Goal: Transaction & Acquisition: Download file/media

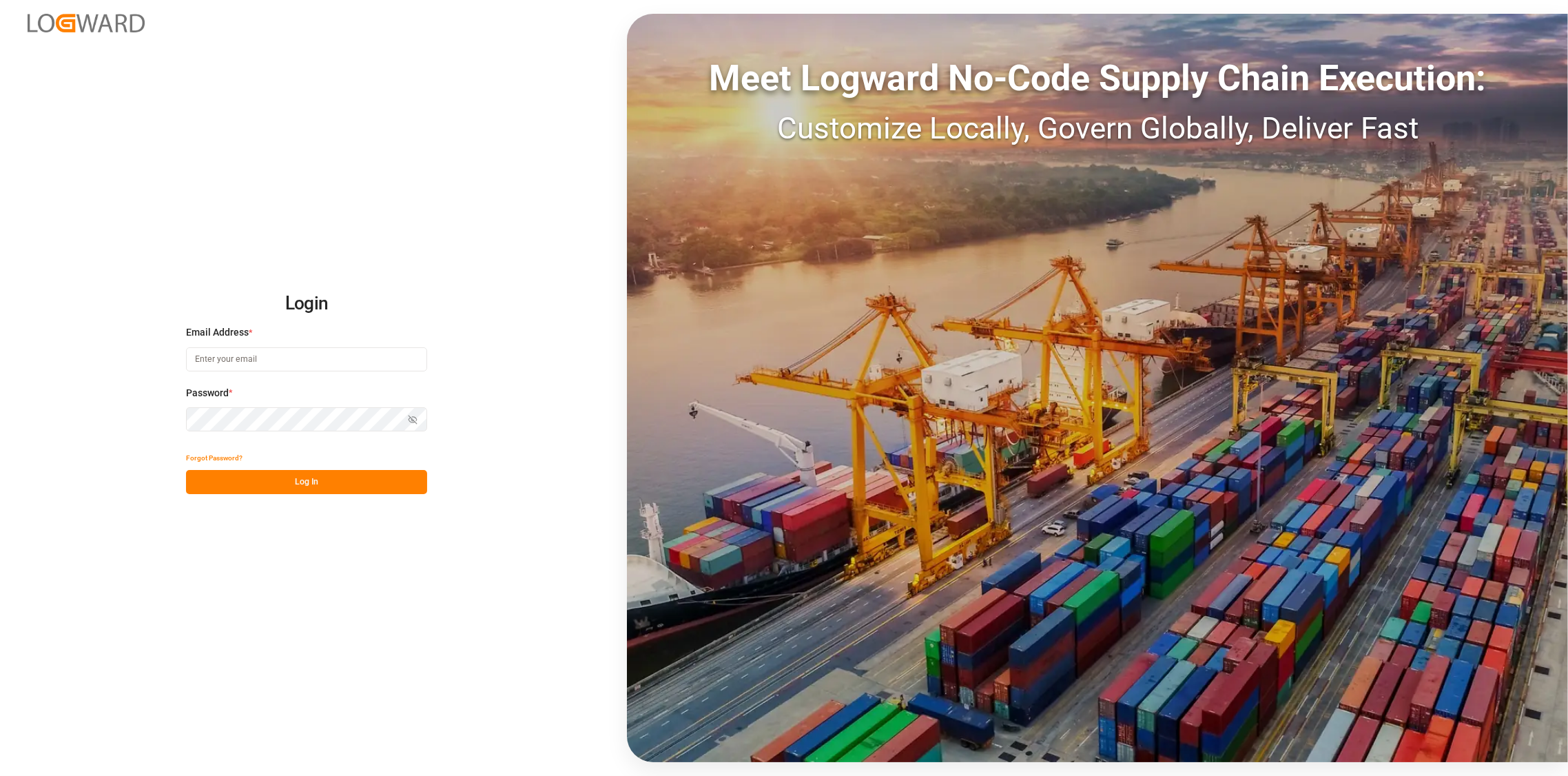
type input "[PERSON_NAME][EMAIL_ADDRESS][DOMAIN_NAME]"
click at [289, 483] on button "Log In" at bounding box center [307, 482] width 241 height 24
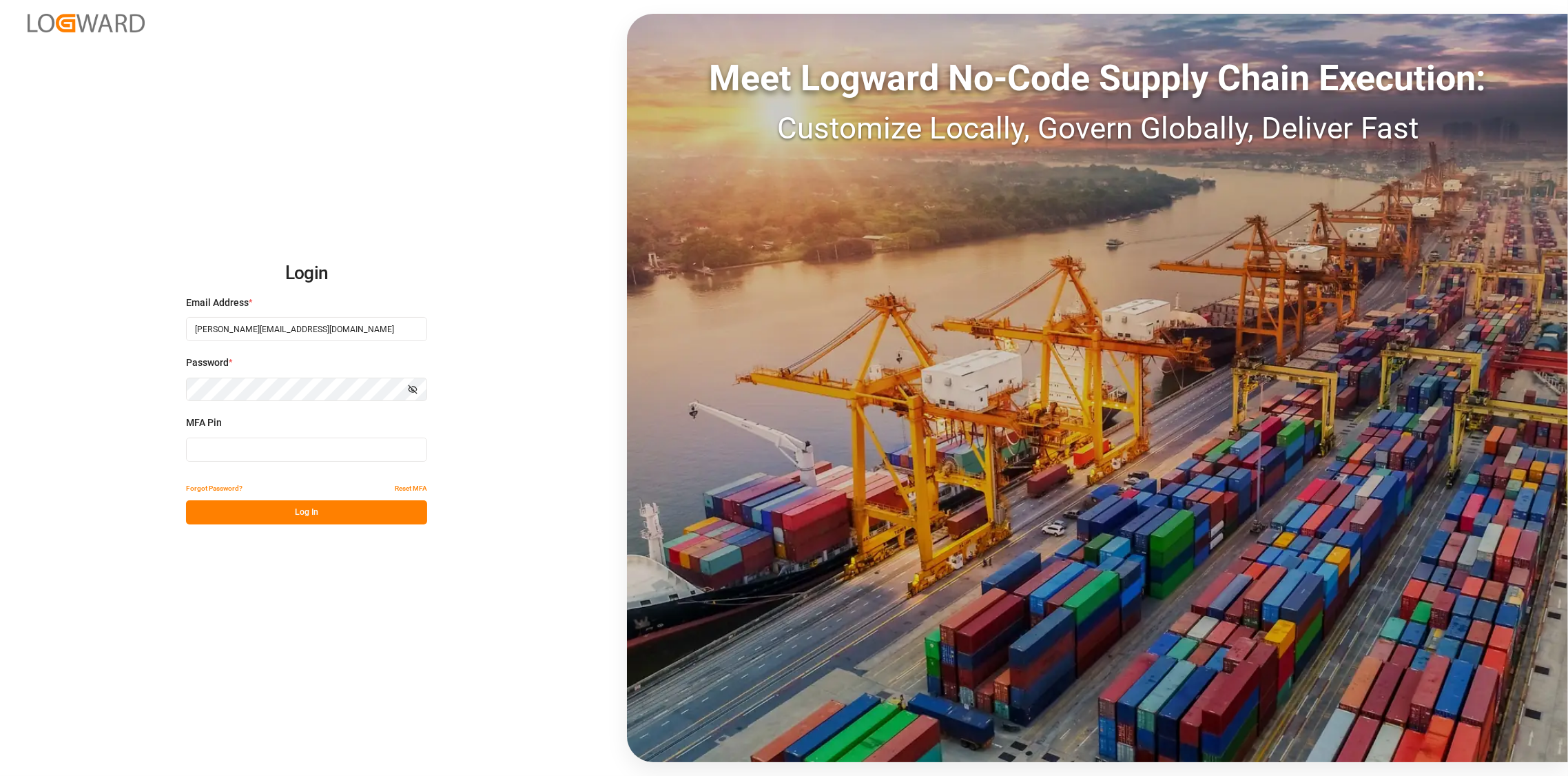
click at [360, 450] on input at bounding box center [307, 450] width 241 height 24
type input "131647"
click at [298, 514] on button "Log In" at bounding box center [307, 512] width 241 height 24
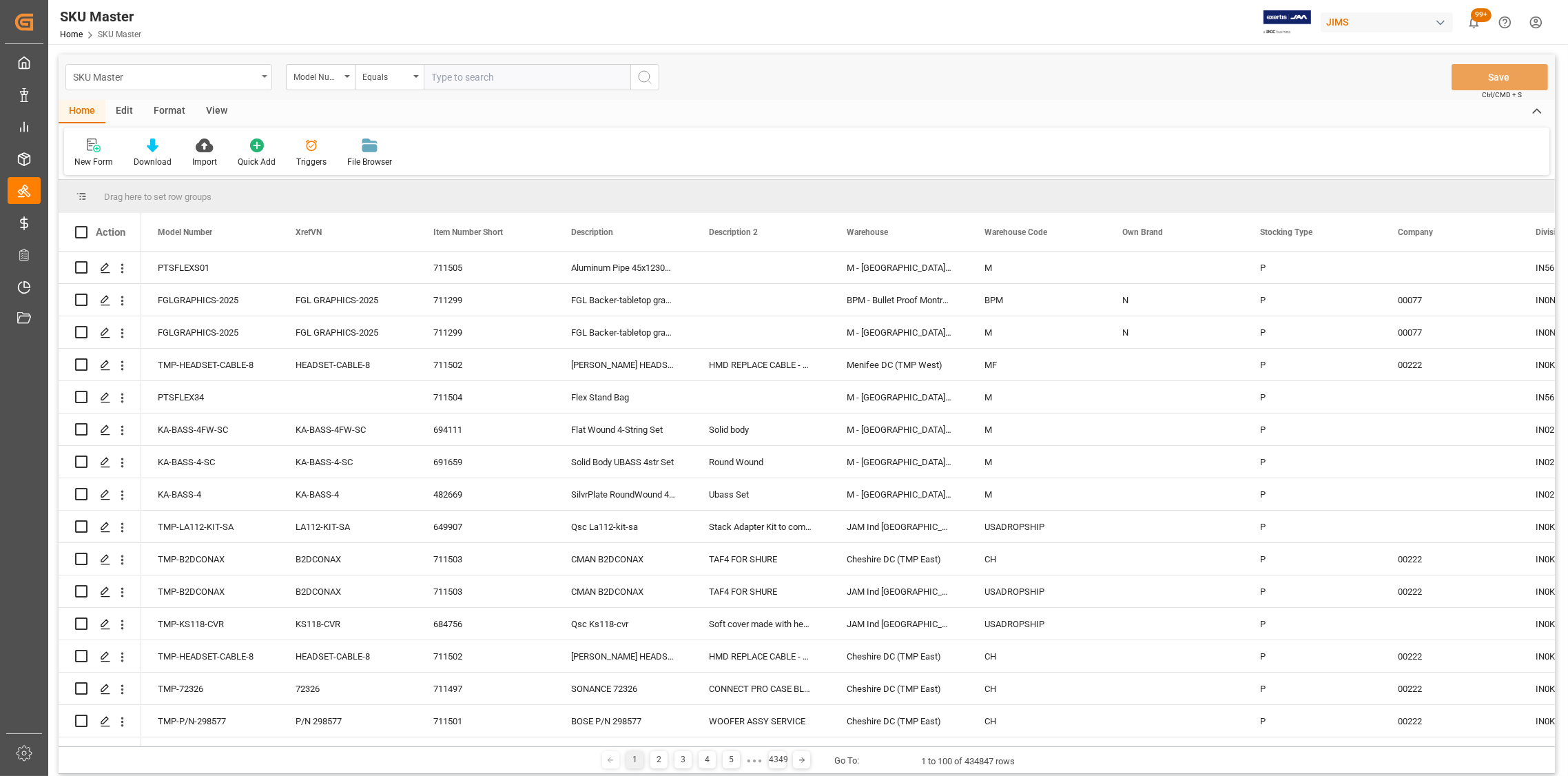
click at [256, 77] on div "SKU Master" at bounding box center [164, 75] width 184 height 17
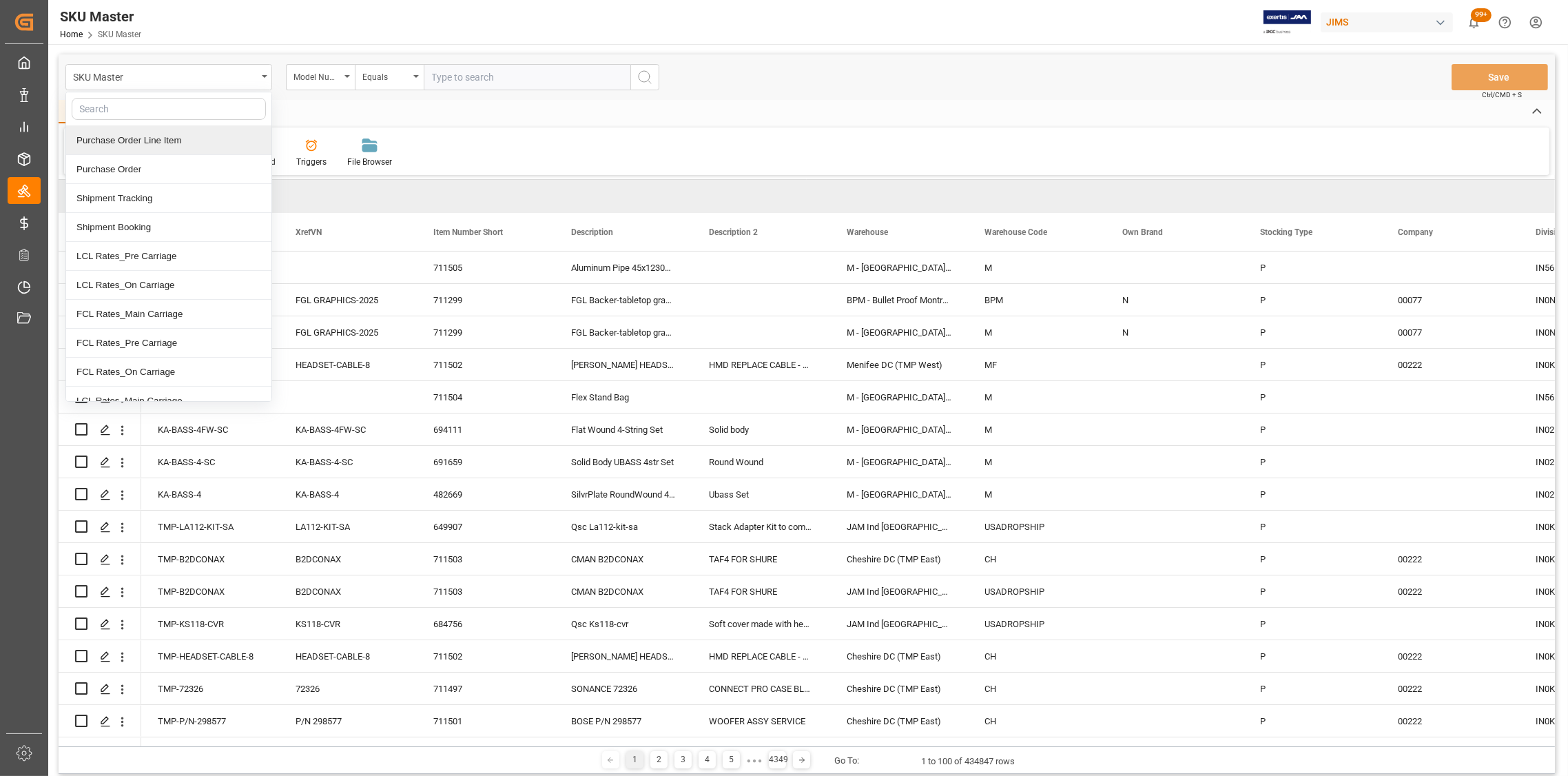
click at [190, 142] on div "Purchase Order Line Item" at bounding box center [168, 141] width 205 height 29
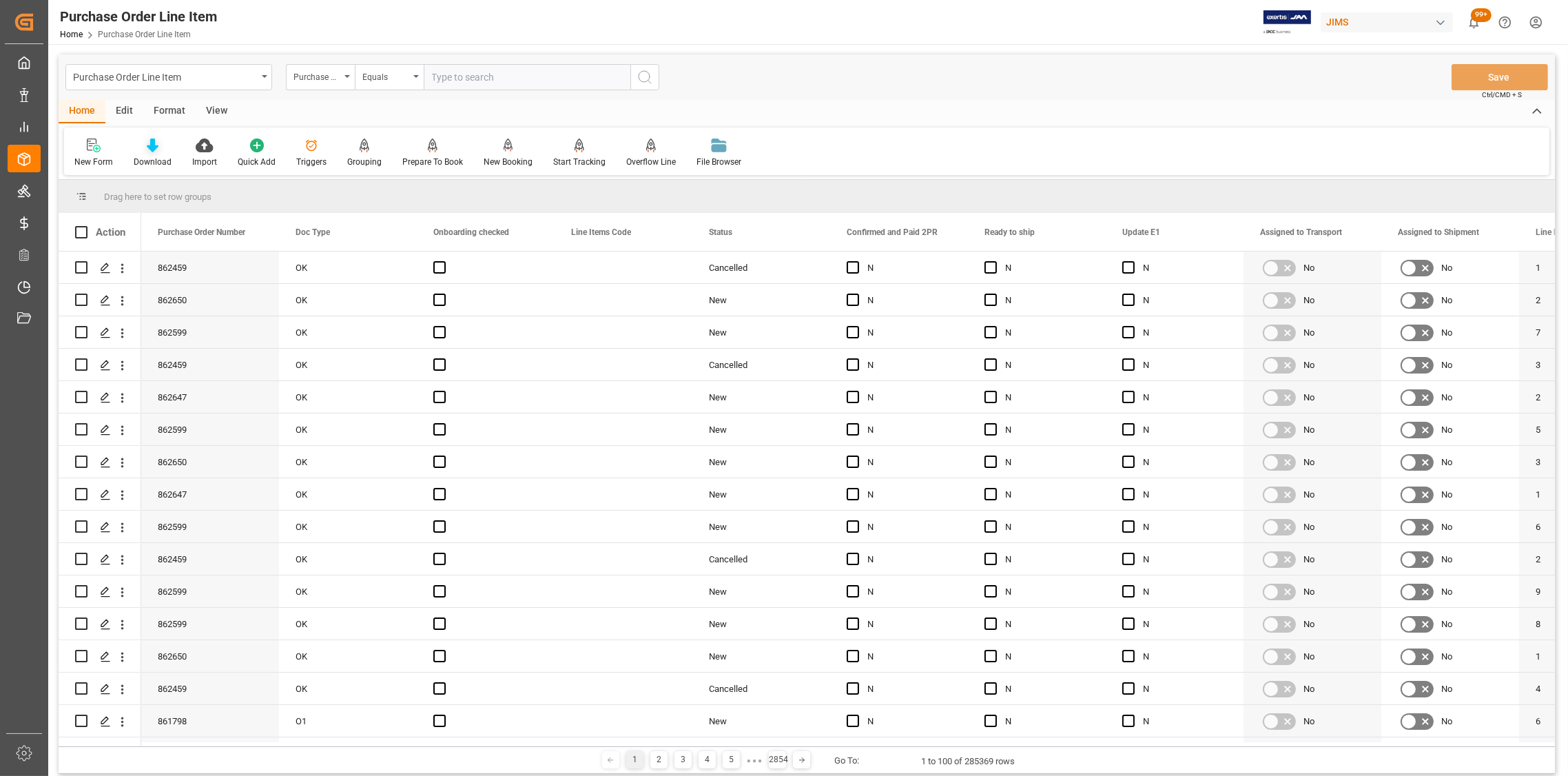
click at [151, 156] on div "Download" at bounding box center [152, 161] width 38 height 12
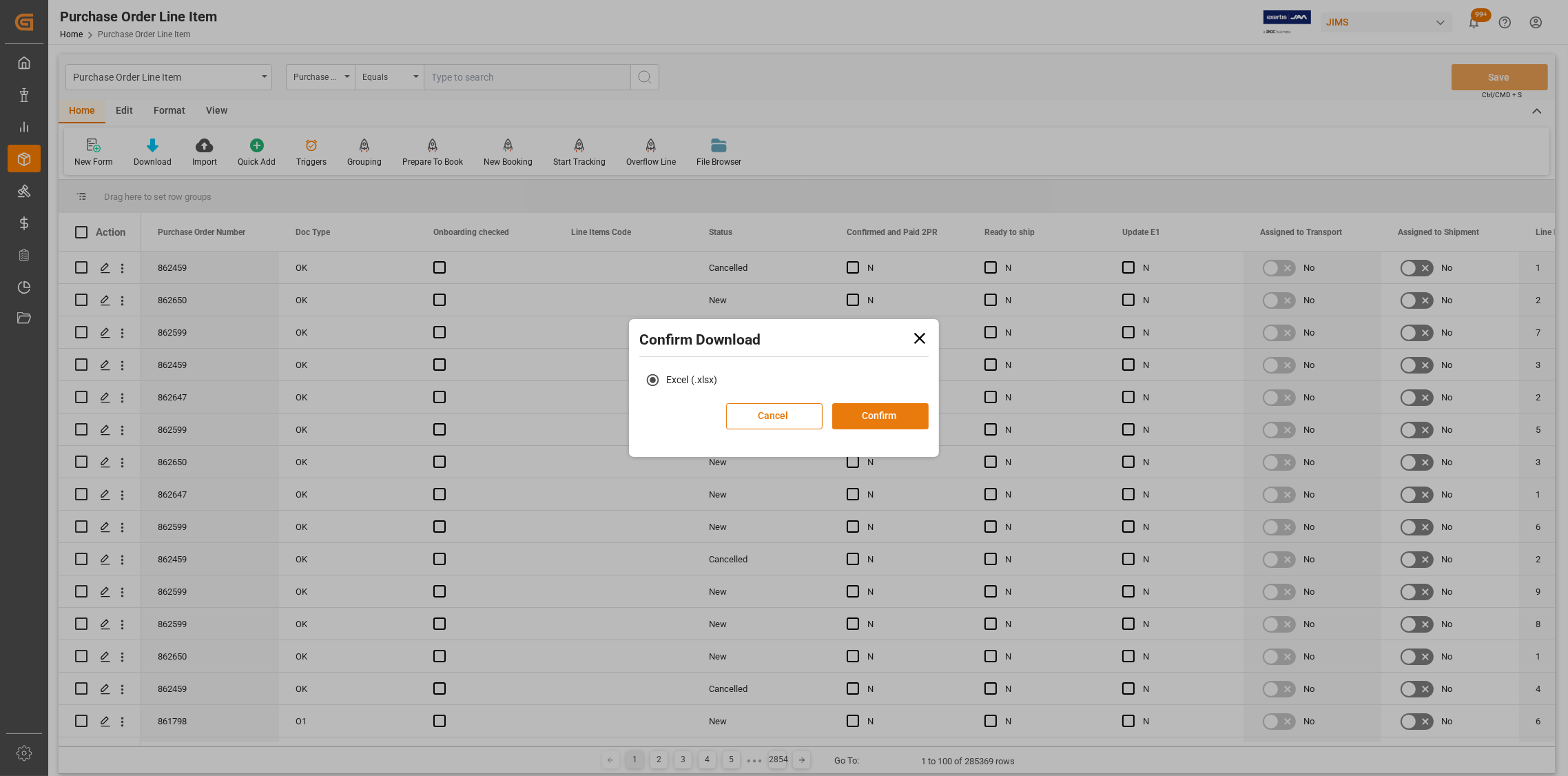
click at [888, 411] on button "Confirm" at bounding box center [880, 416] width 96 height 26
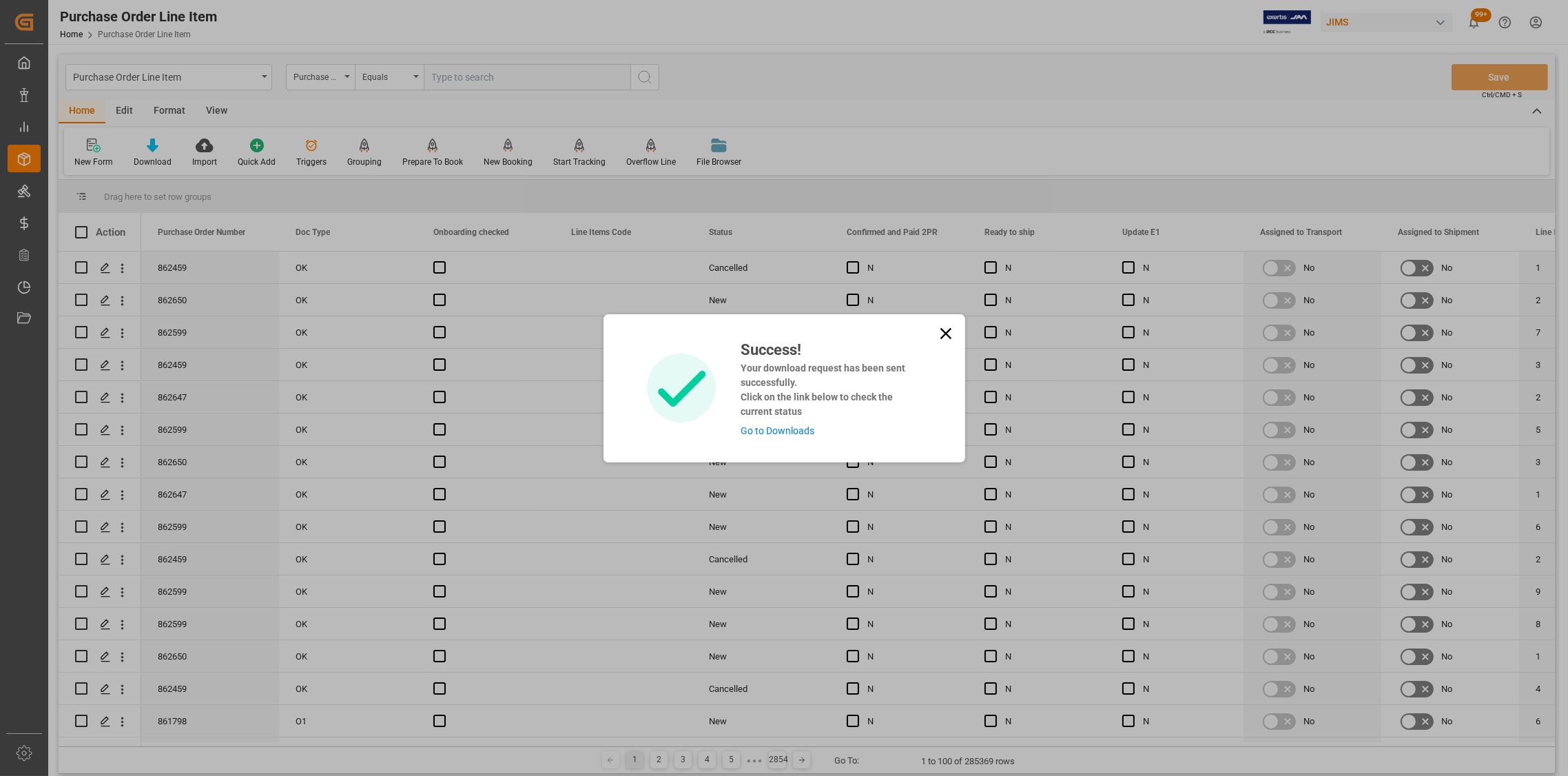
drag, startPoint x: 939, startPoint y: 328, endPoint x: 499, endPoint y: 186, distance: 462.3
click at [936, 328] on icon at bounding box center [946, 334] width 19 height 19
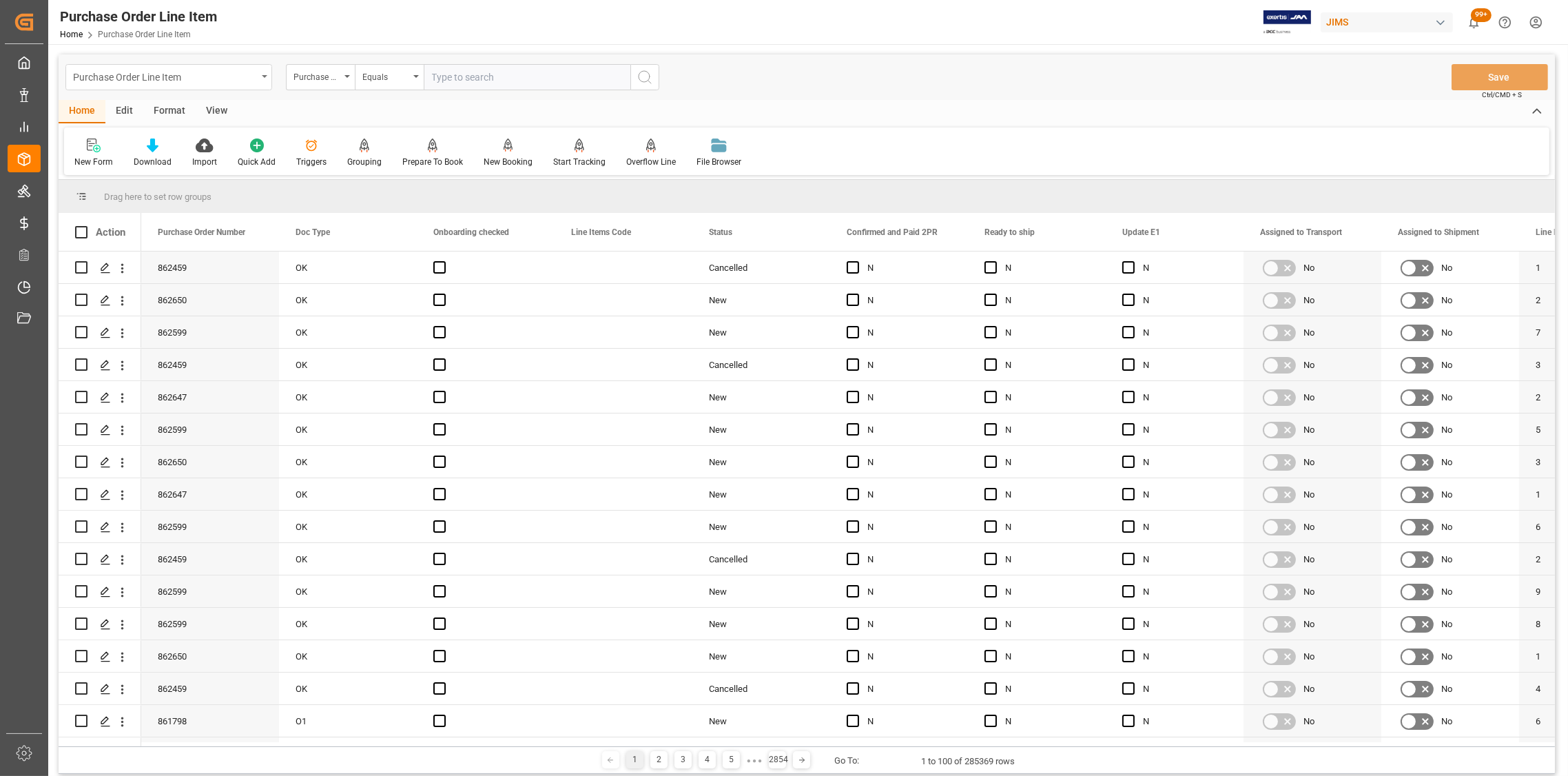
click at [260, 75] on div "Purchase Order Line Item" at bounding box center [168, 77] width 207 height 26
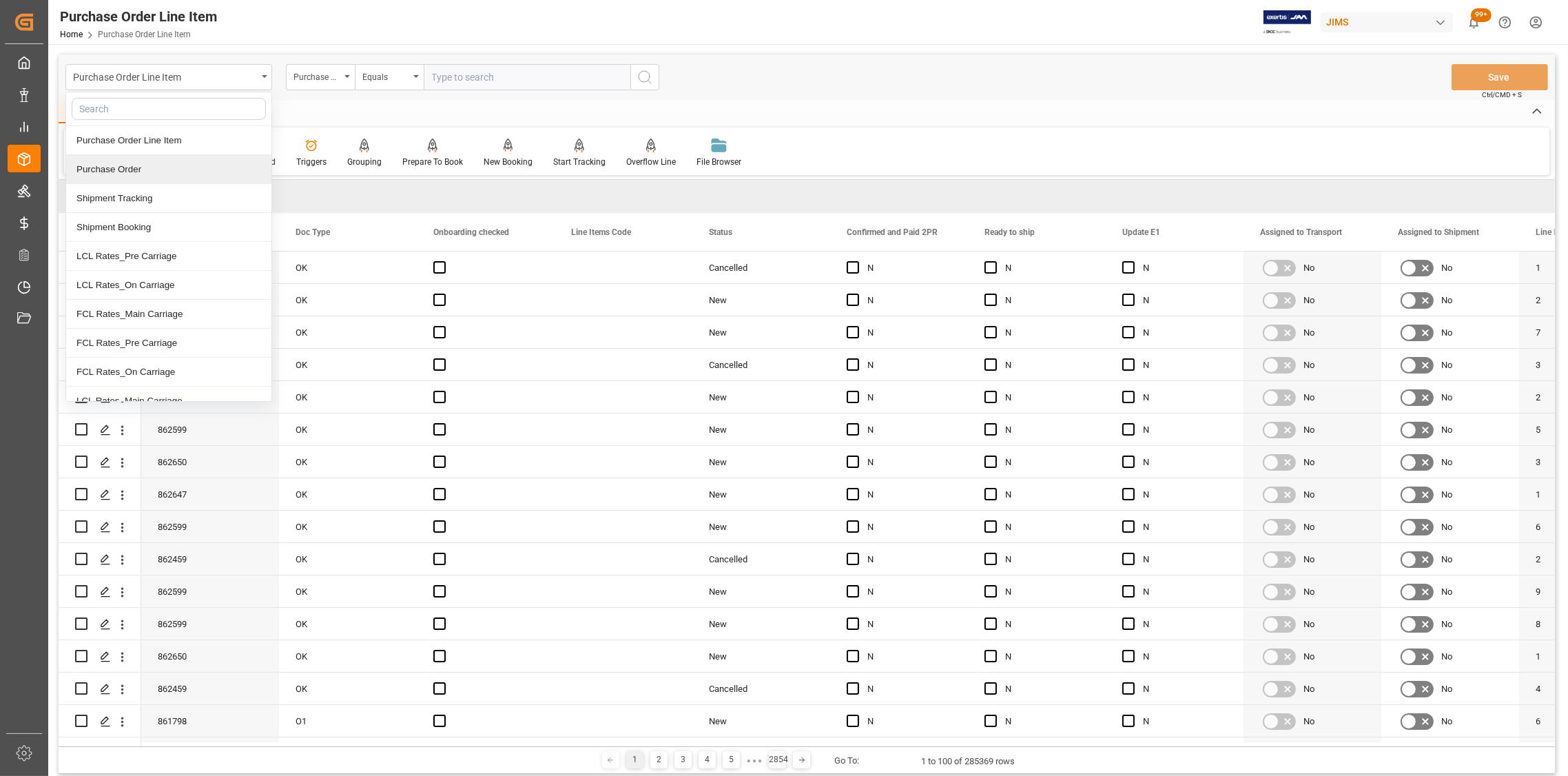
click at [141, 165] on div "Purchase Order" at bounding box center [168, 169] width 205 height 29
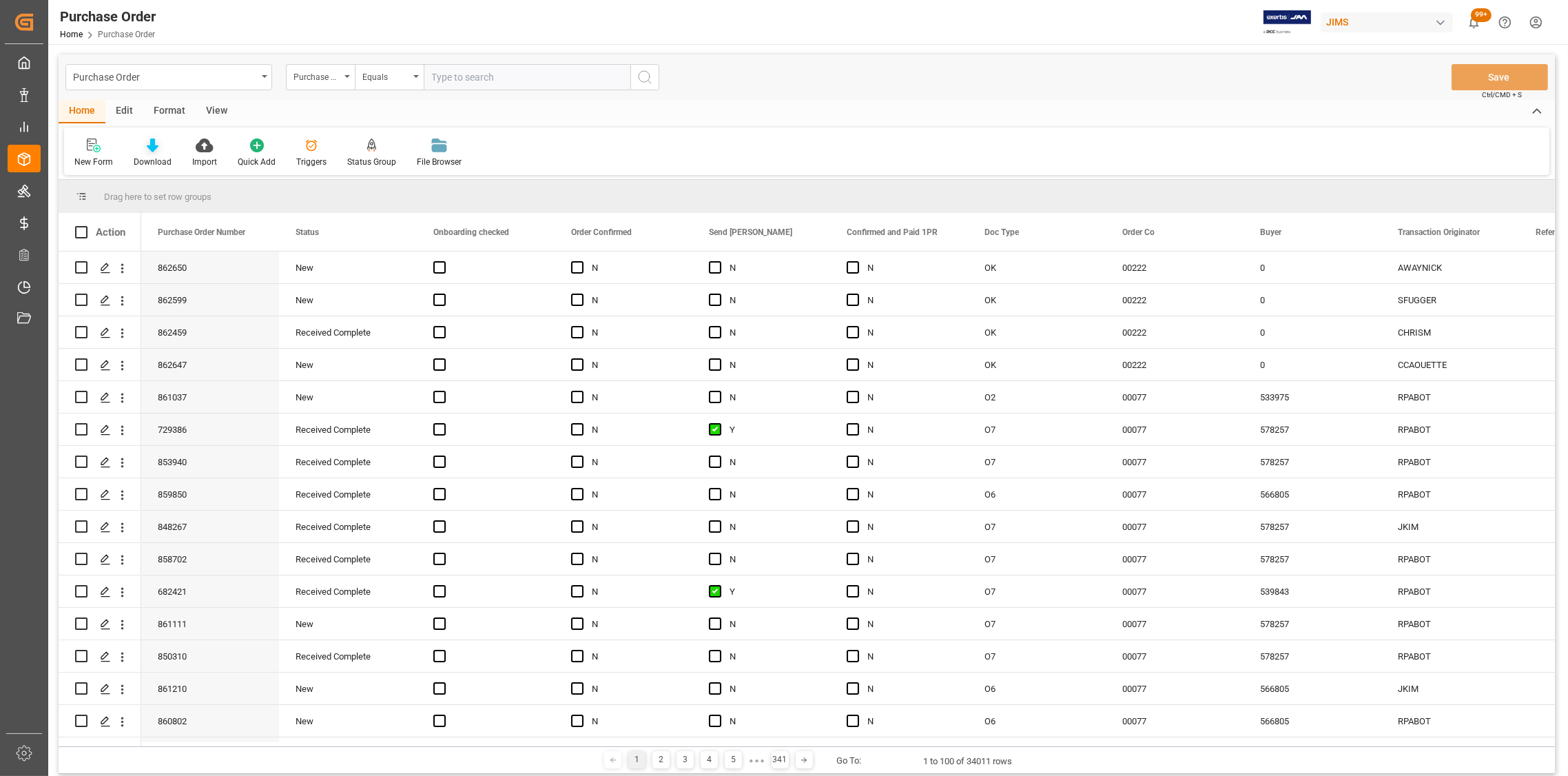
click at [149, 149] on icon at bounding box center [152, 145] width 11 height 14
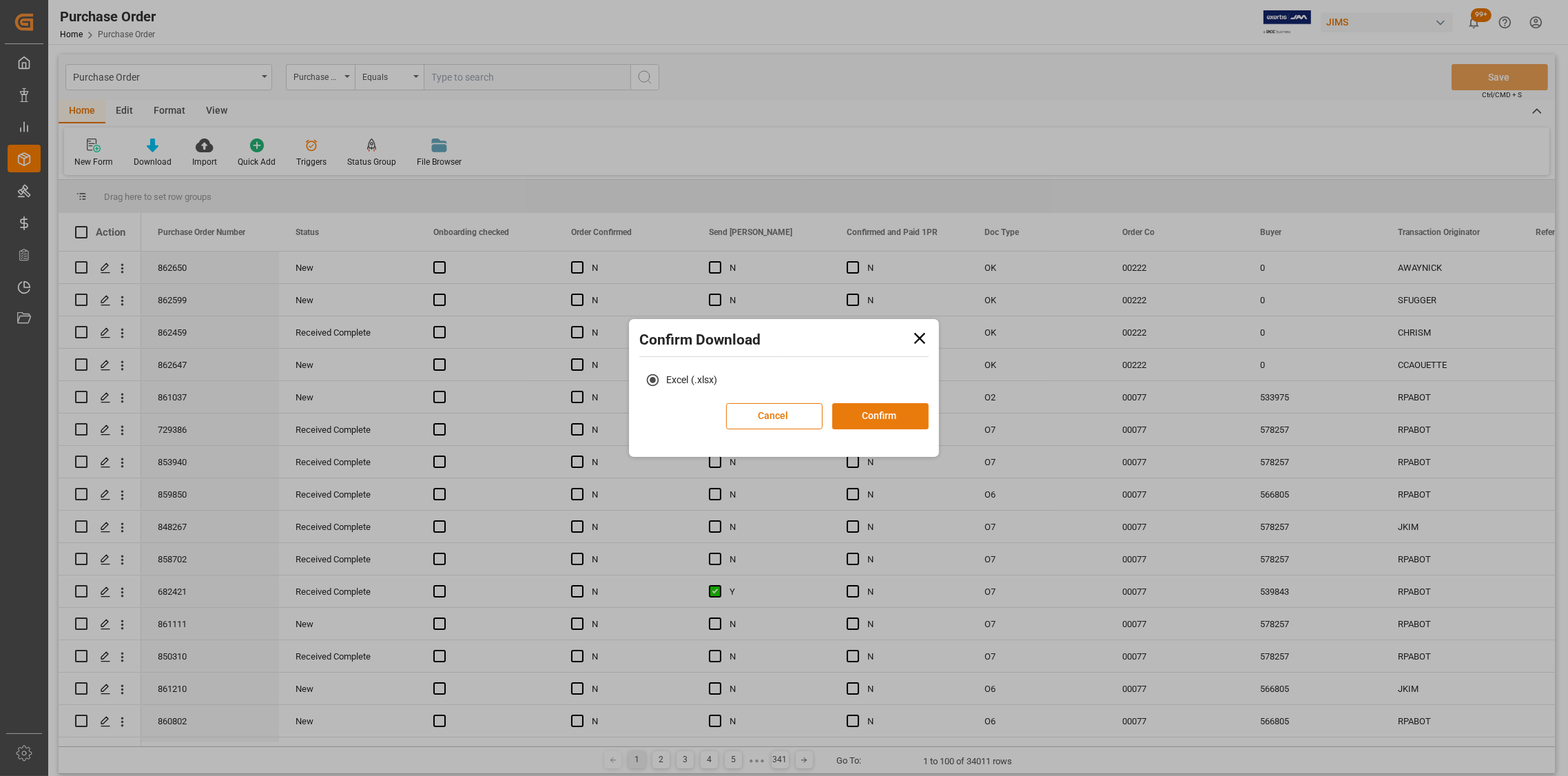
click at [886, 421] on button "Confirm" at bounding box center [880, 416] width 96 height 26
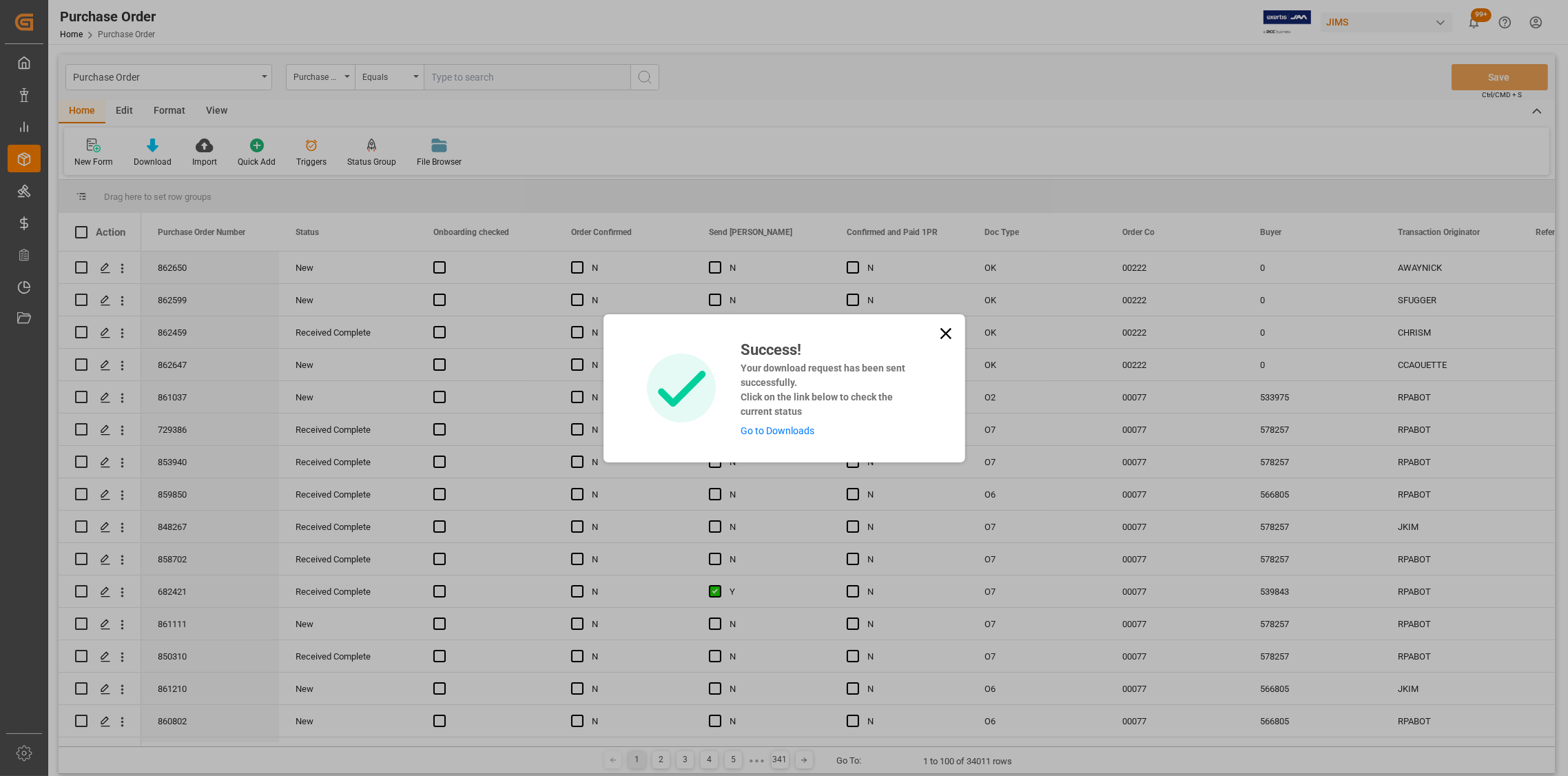
click at [937, 327] on icon at bounding box center [946, 334] width 19 height 19
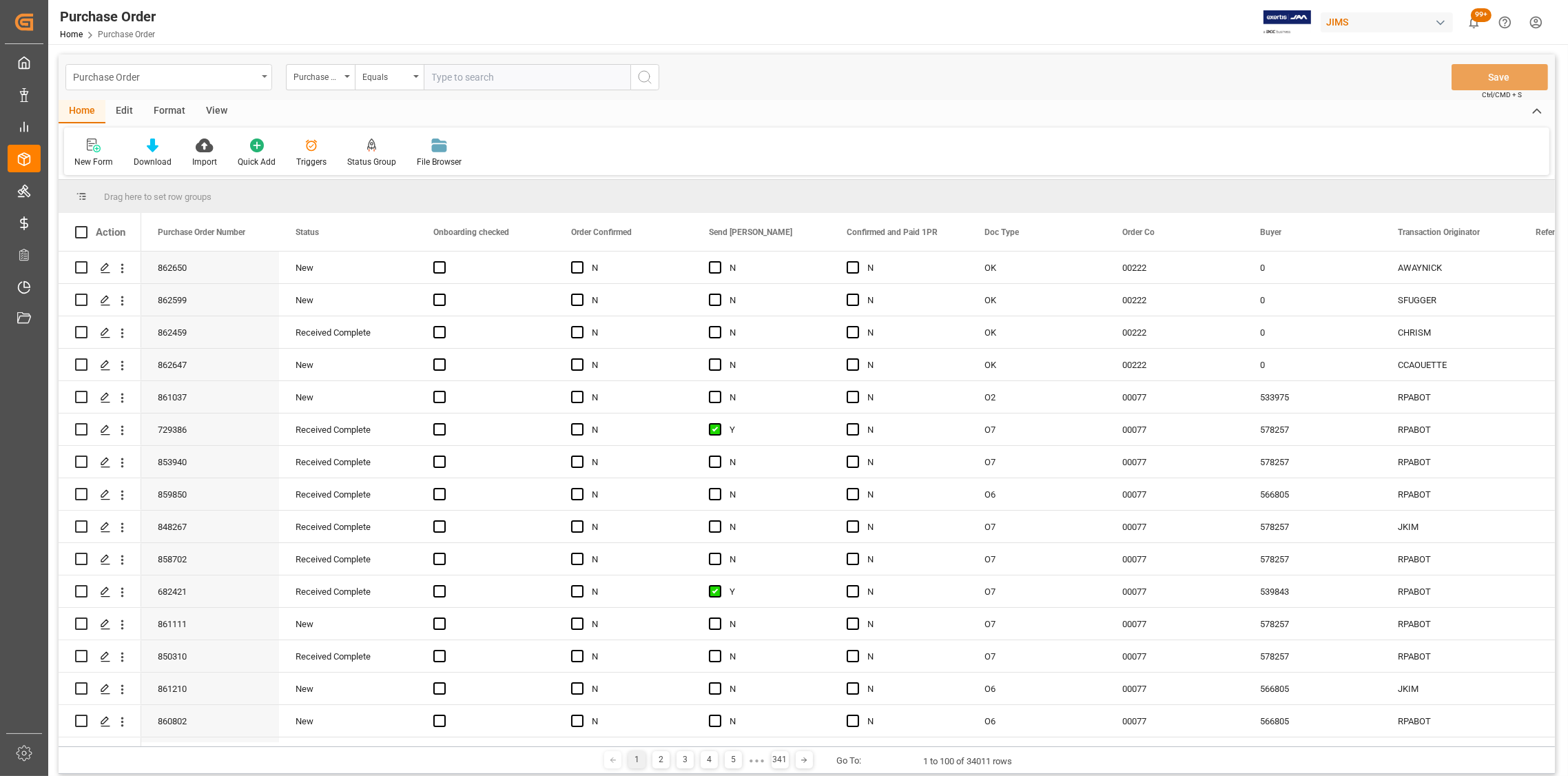
click at [260, 75] on div "Purchase Order" at bounding box center [168, 77] width 207 height 26
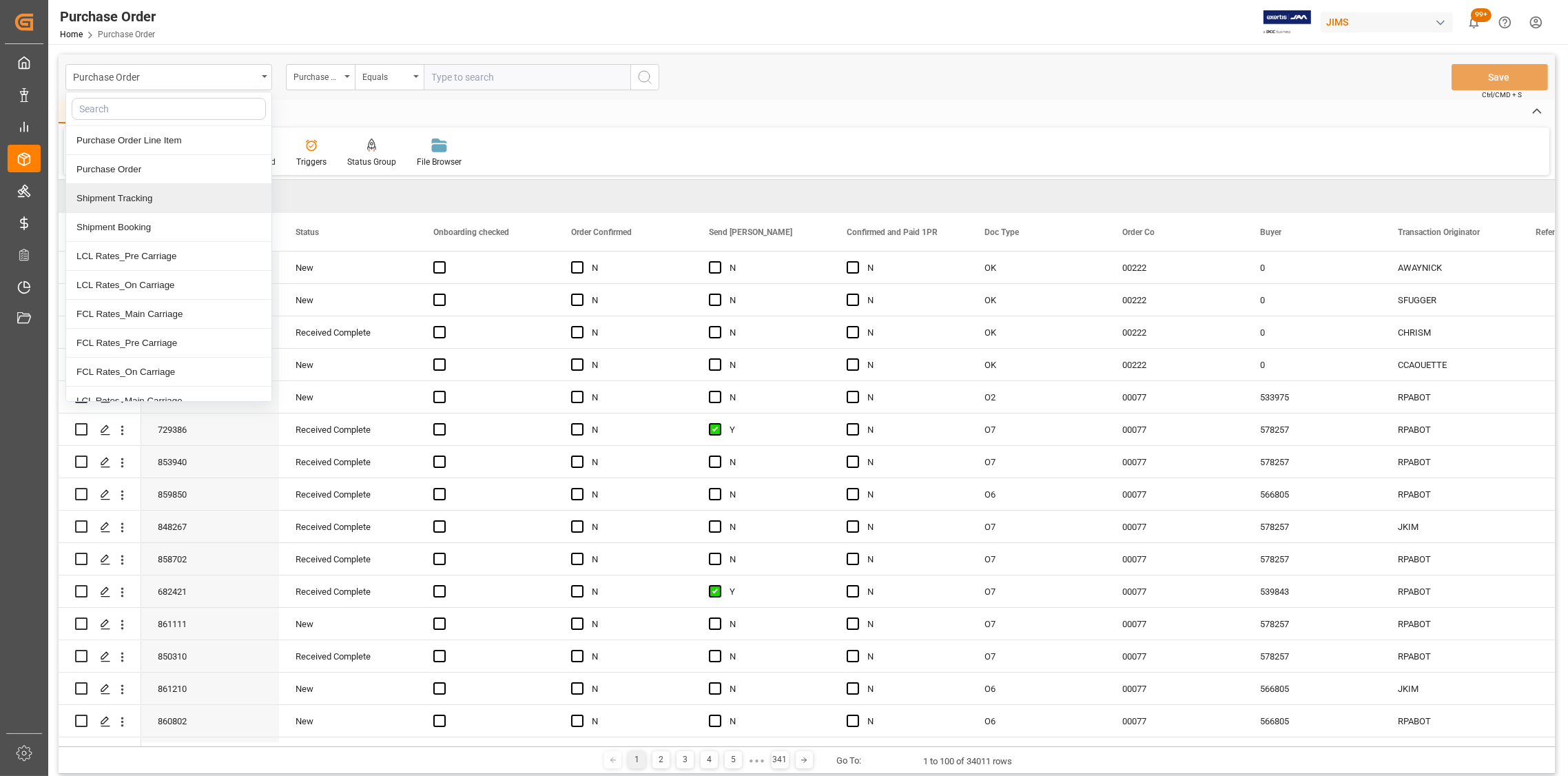
click at [133, 195] on div "Shipment Tracking" at bounding box center [168, 198] width 205 height 29
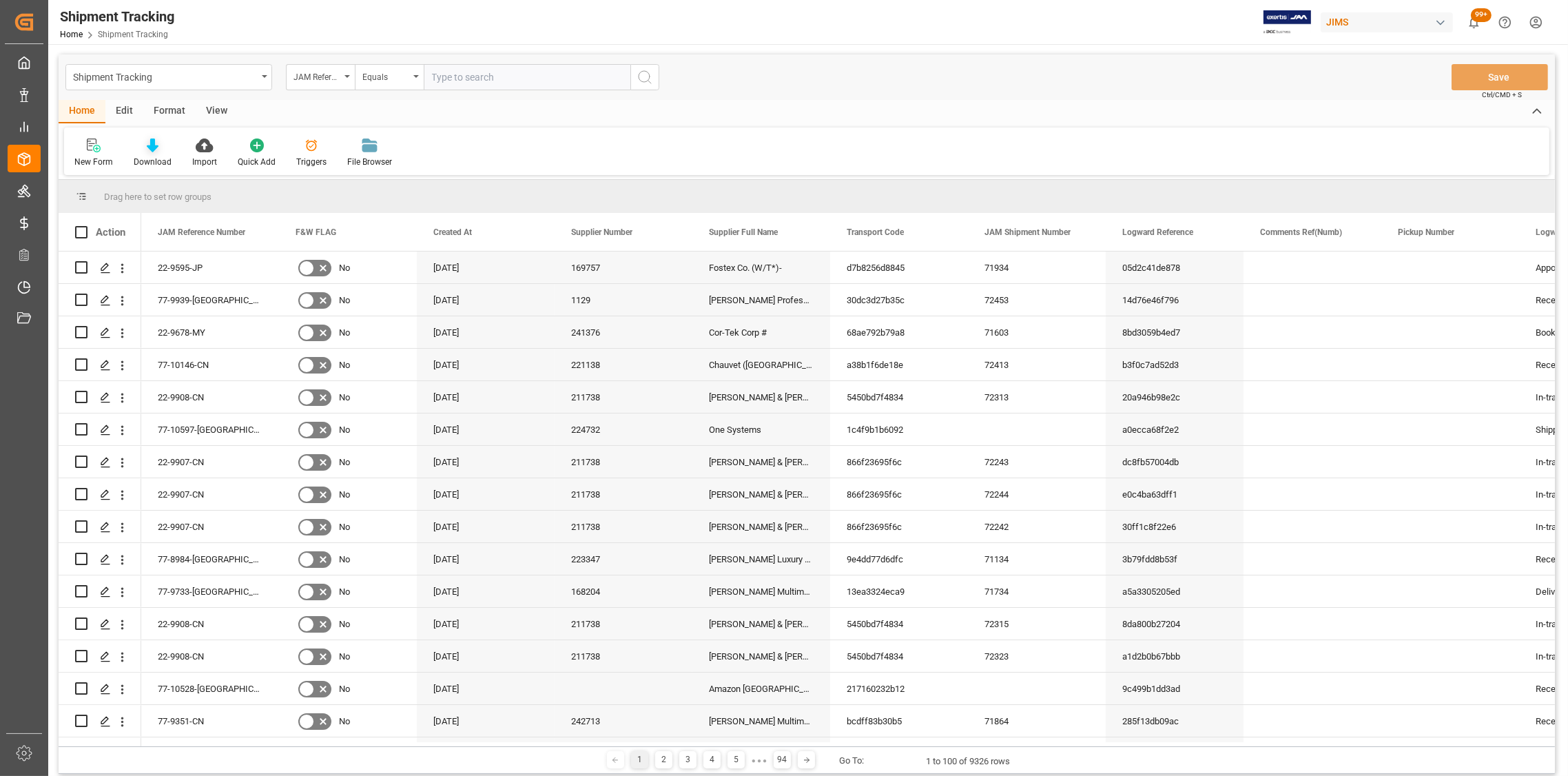
click at [143, 157] on div "Download" at bounding box center [152, 161] width 38 height 12
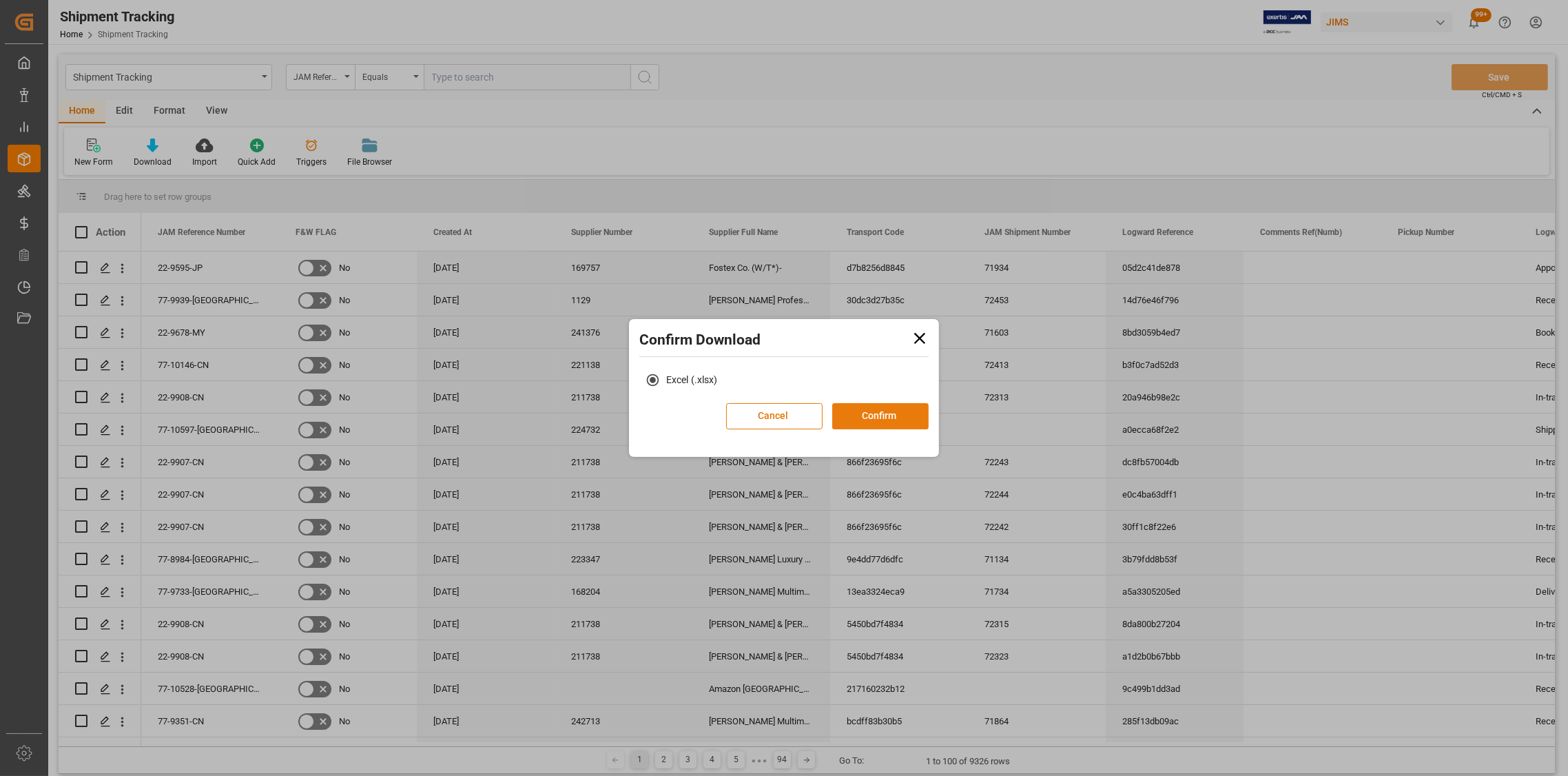
drag, startPoint x: 882, startPoint y: 417, endPoint x: 890, endPoint y: 411, distance: 10.0
click at [880, 417] on button "Confirm" at bounding box center [880, 416] width 96 height 26
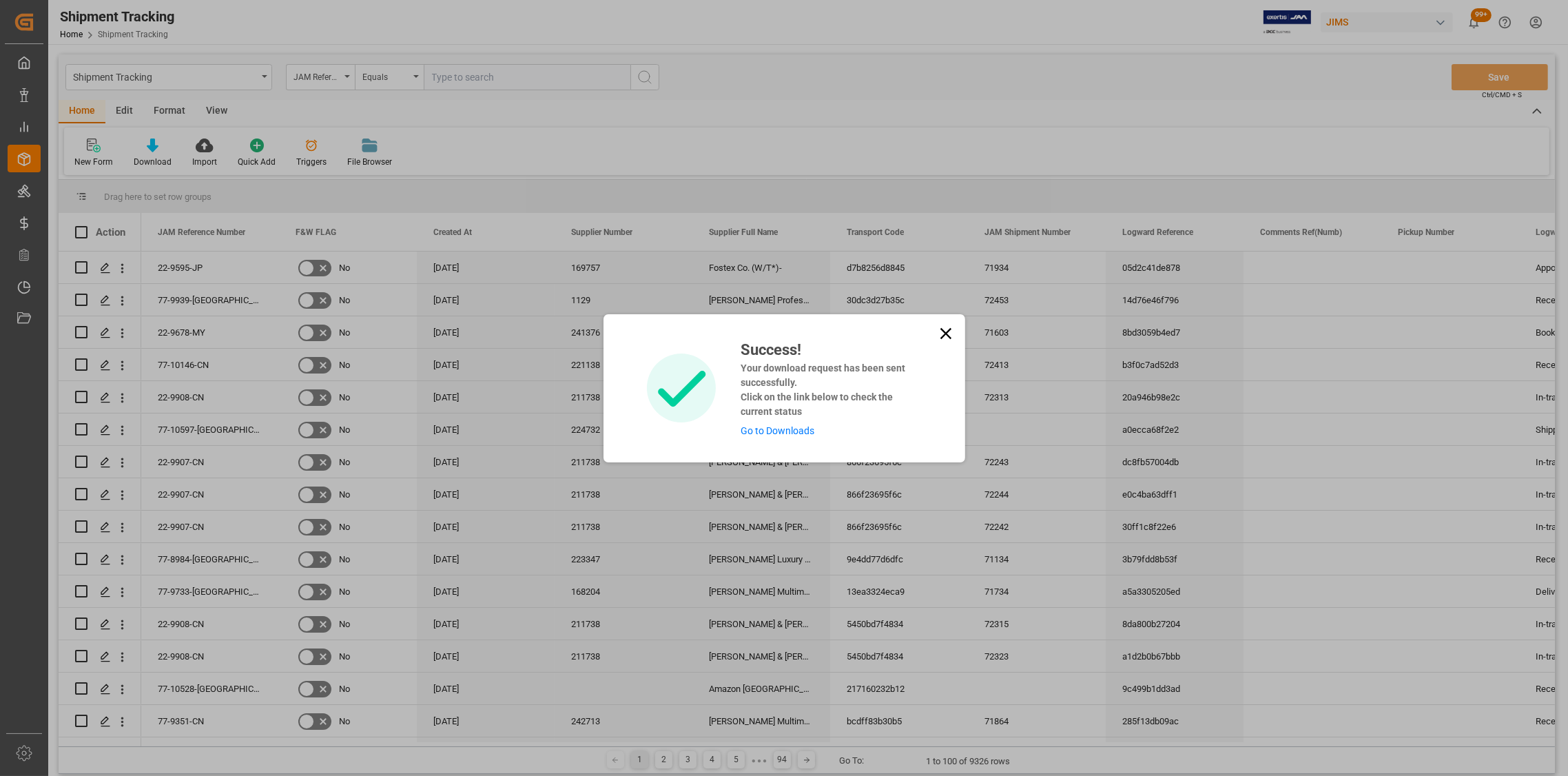
click at [937, 334] on icon at bounding box center [946, 334] width 19 height 19
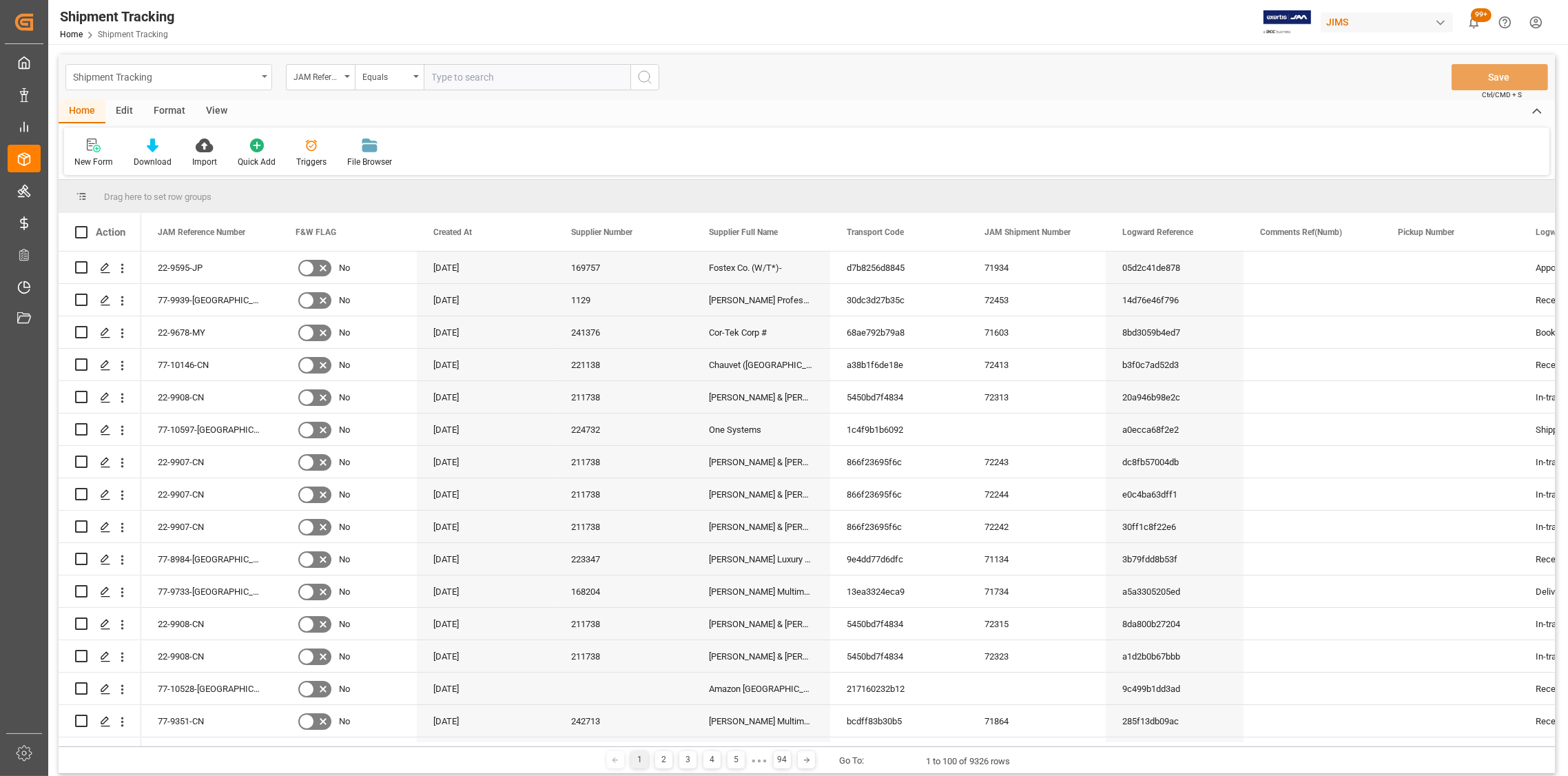
click at [261, 75] on div "Shipment Tracking" at bounding box center [168, 77] width 207 height 26
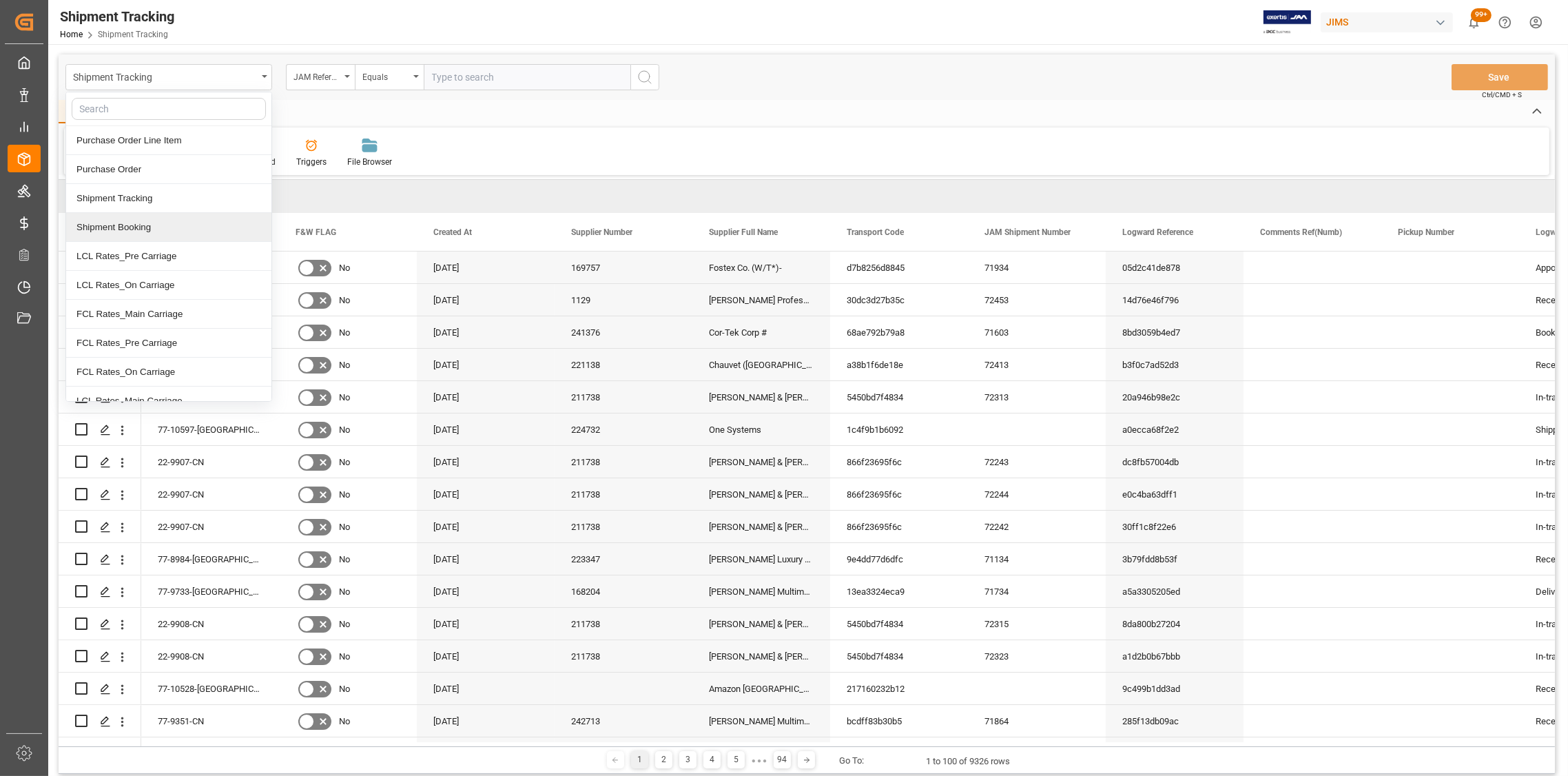
click at [126, 231] on div "Shipment Booking" at bounding box center [168, 228] width 205 height 29
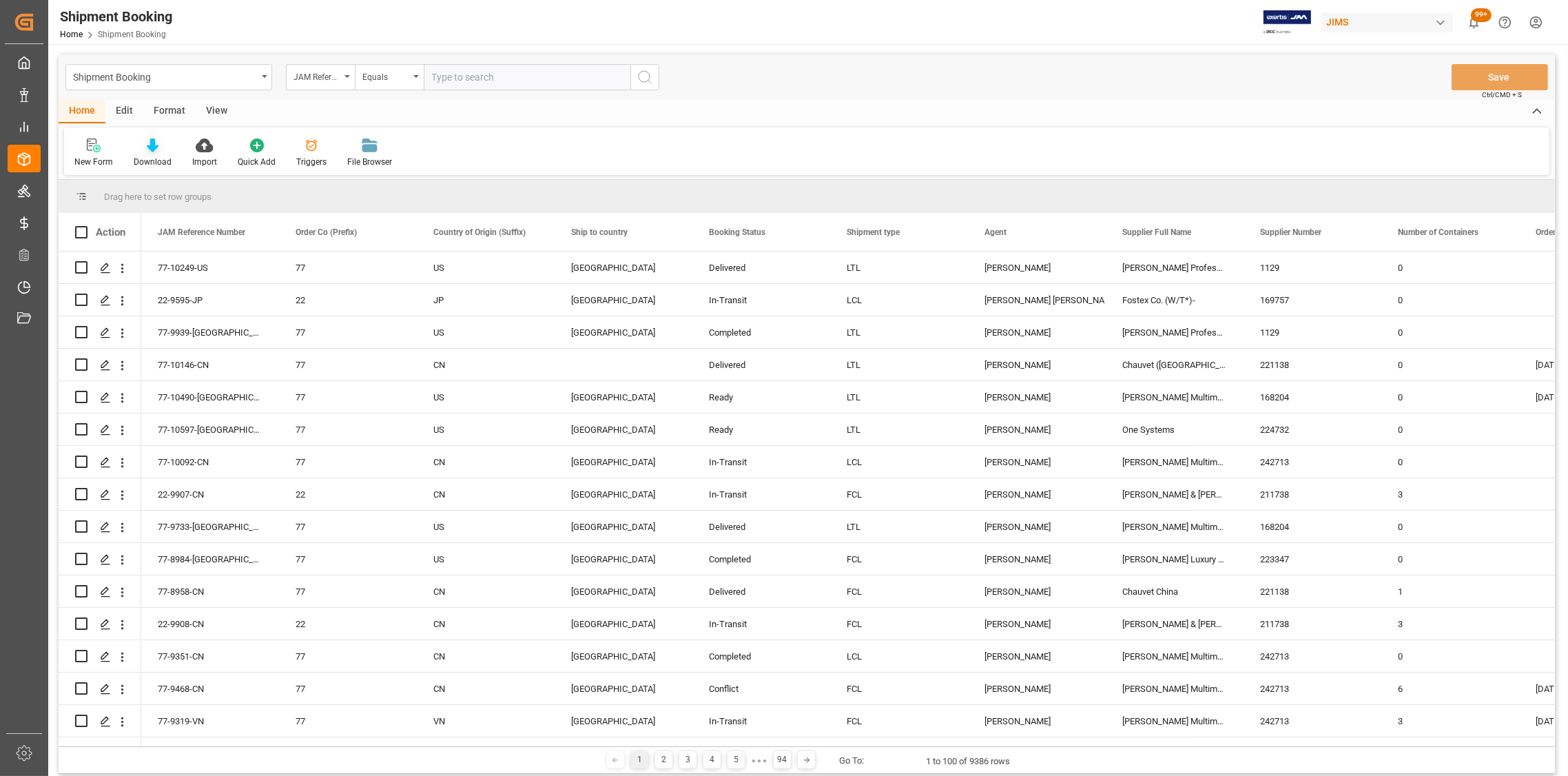
click at [150, 148] on icon at bounding box center [152, 145] width 11 height 14
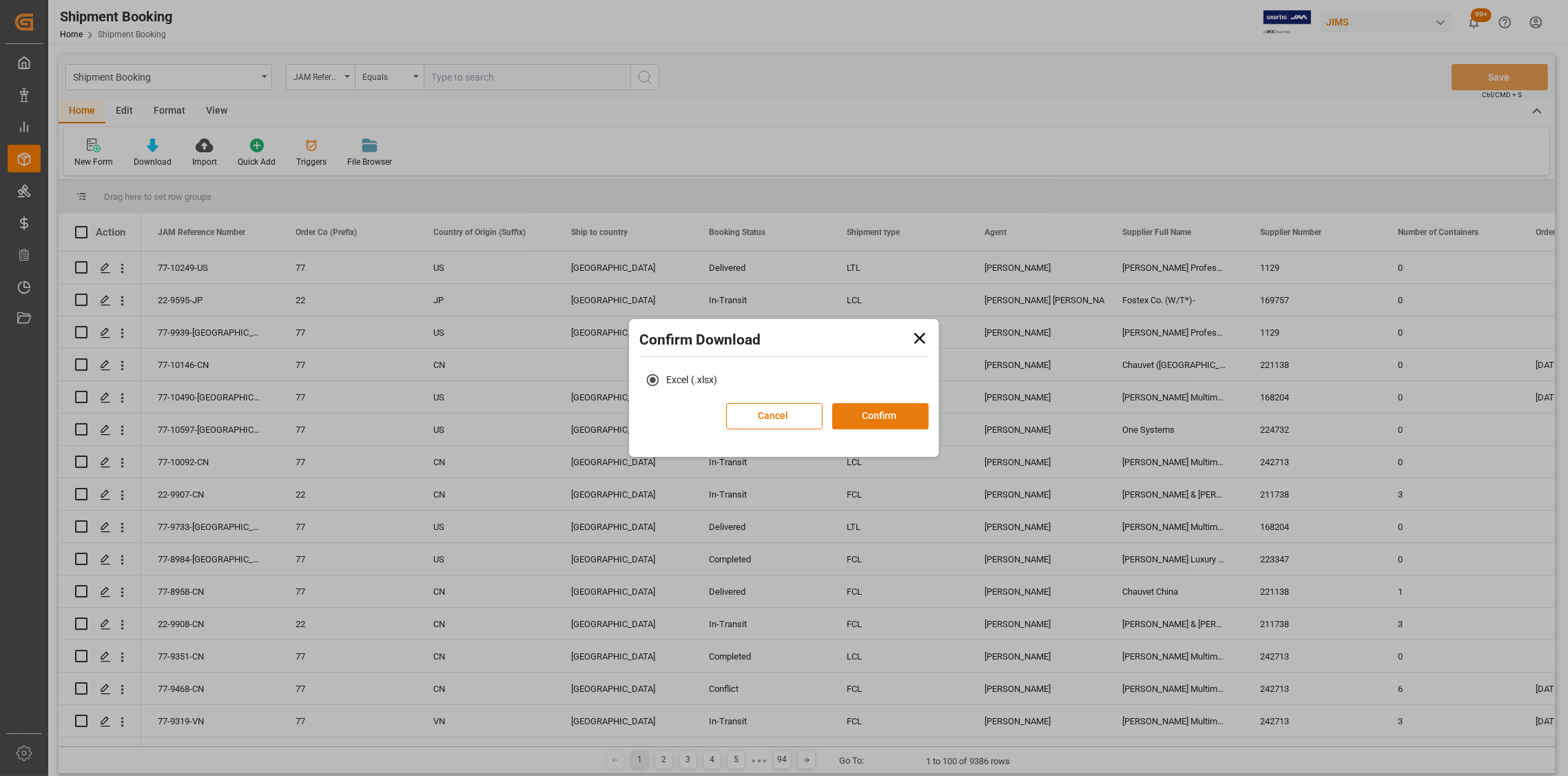
click at [874, 409] on button "Confirm" at bounding box center [880, 416] width 96 height 26
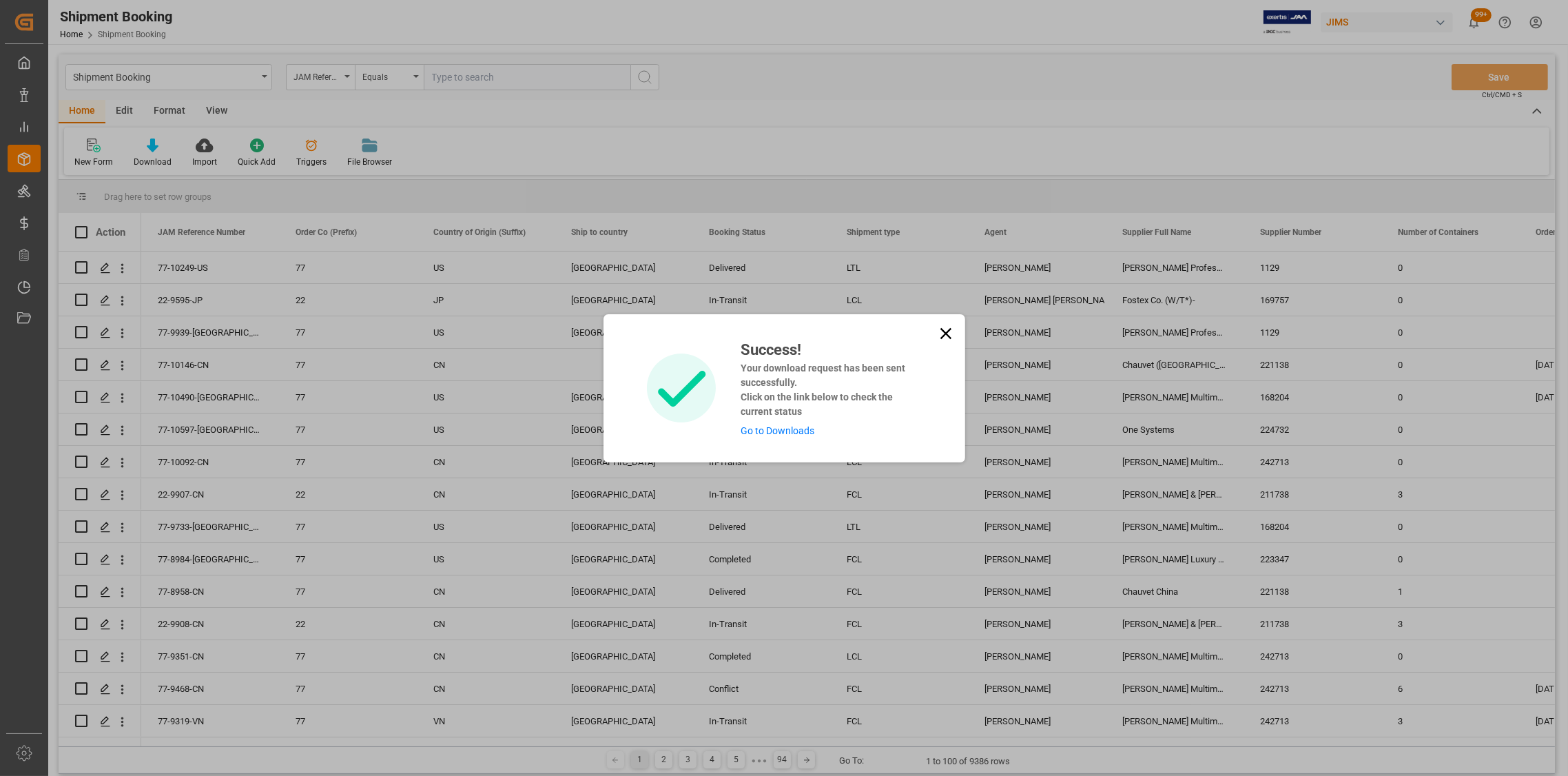
click at [941, 328] on icon at bounding box center [946, 334] width 19 height 19
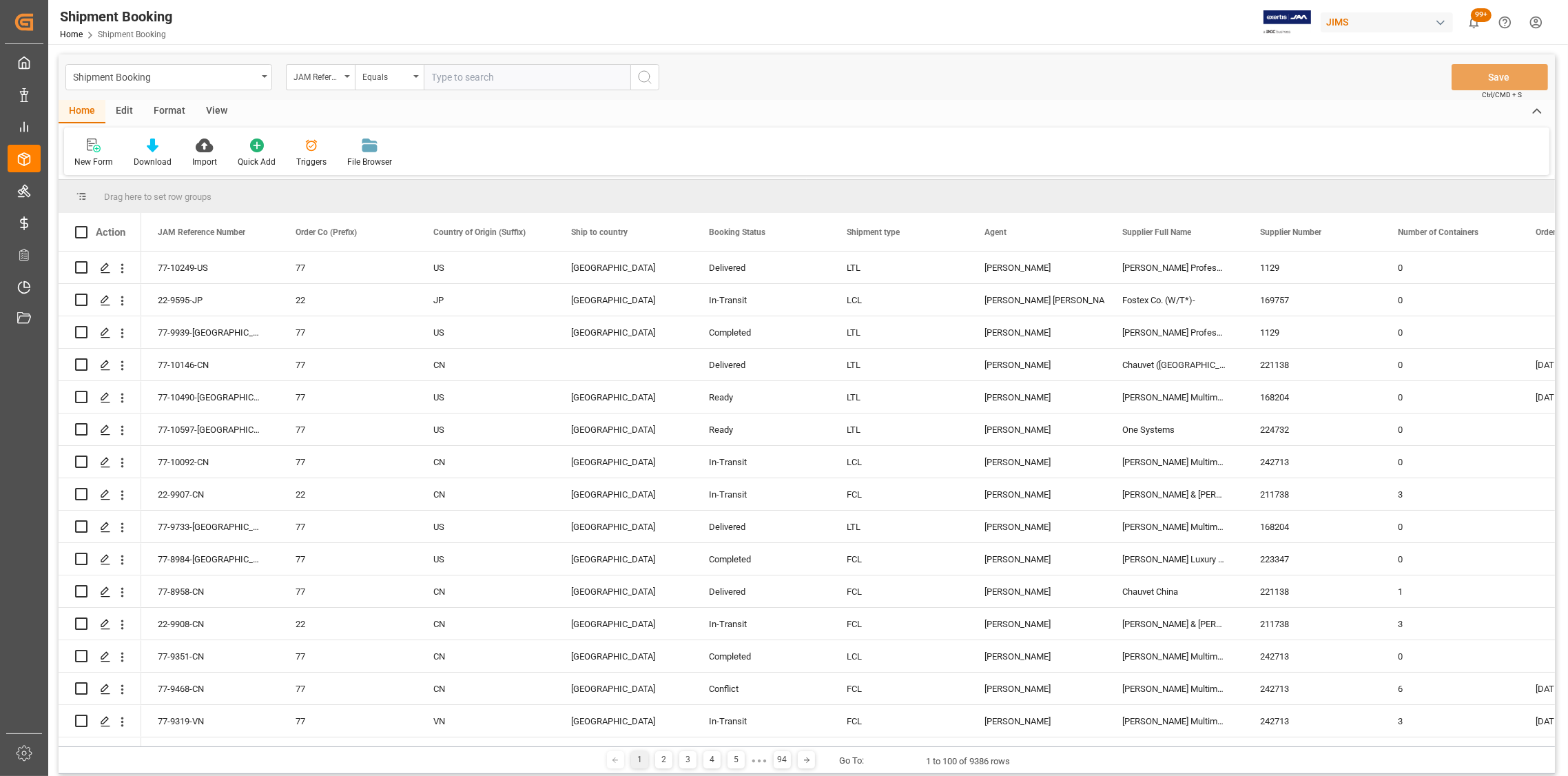
click at [1356, 75] on div "Shipment Booking JAM Reference Number Equals Save Ctrl/CMD + S" at bounding box center [806, 77] width 1496 height 45
click at [267, 75] on div "Shipment Booking" at bounding box center [168, 77] width 207 height 26
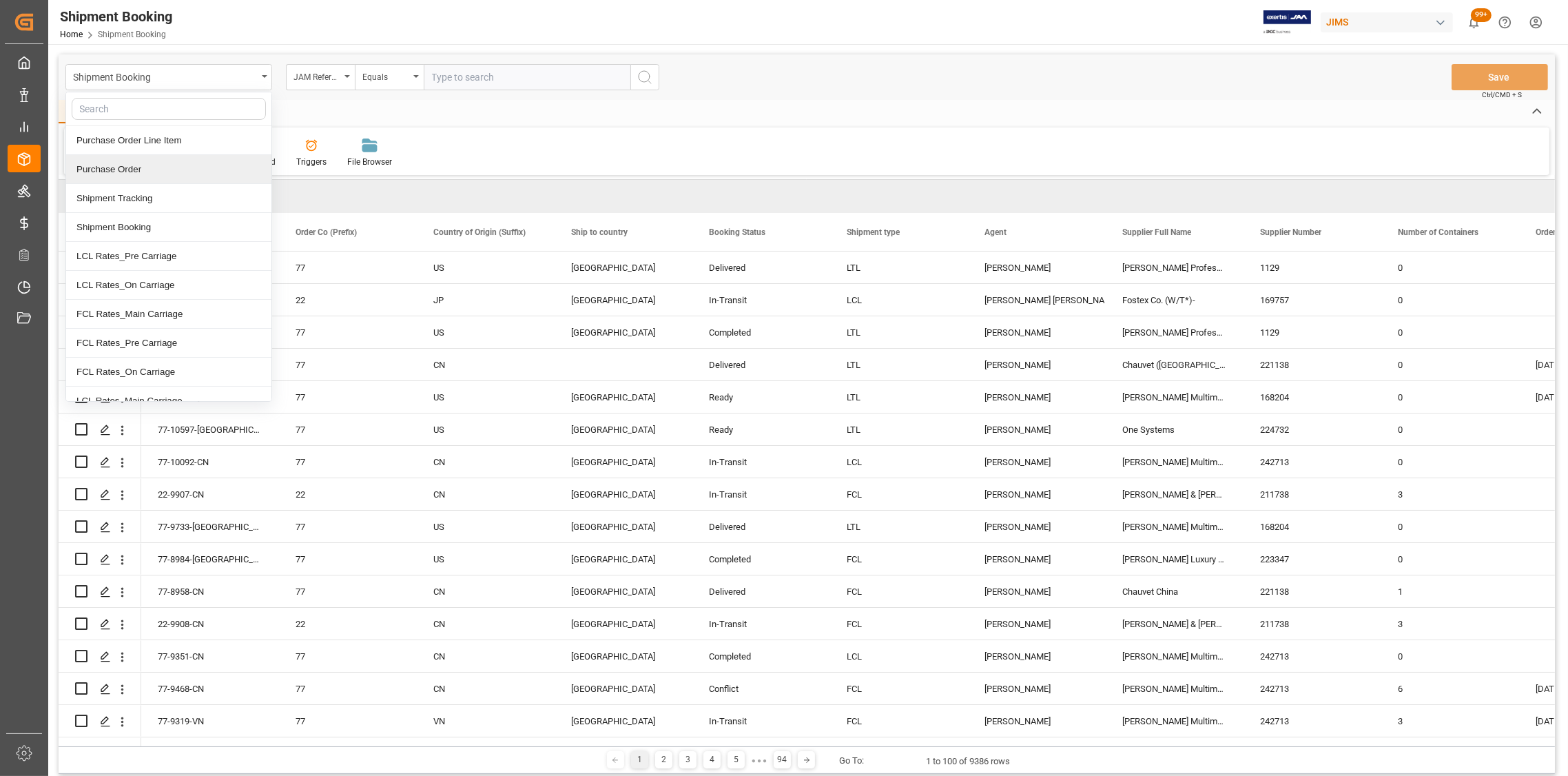
click at [126, 174] on div "Purchase Order" at bounding box center [168, 169] width 205 height 29
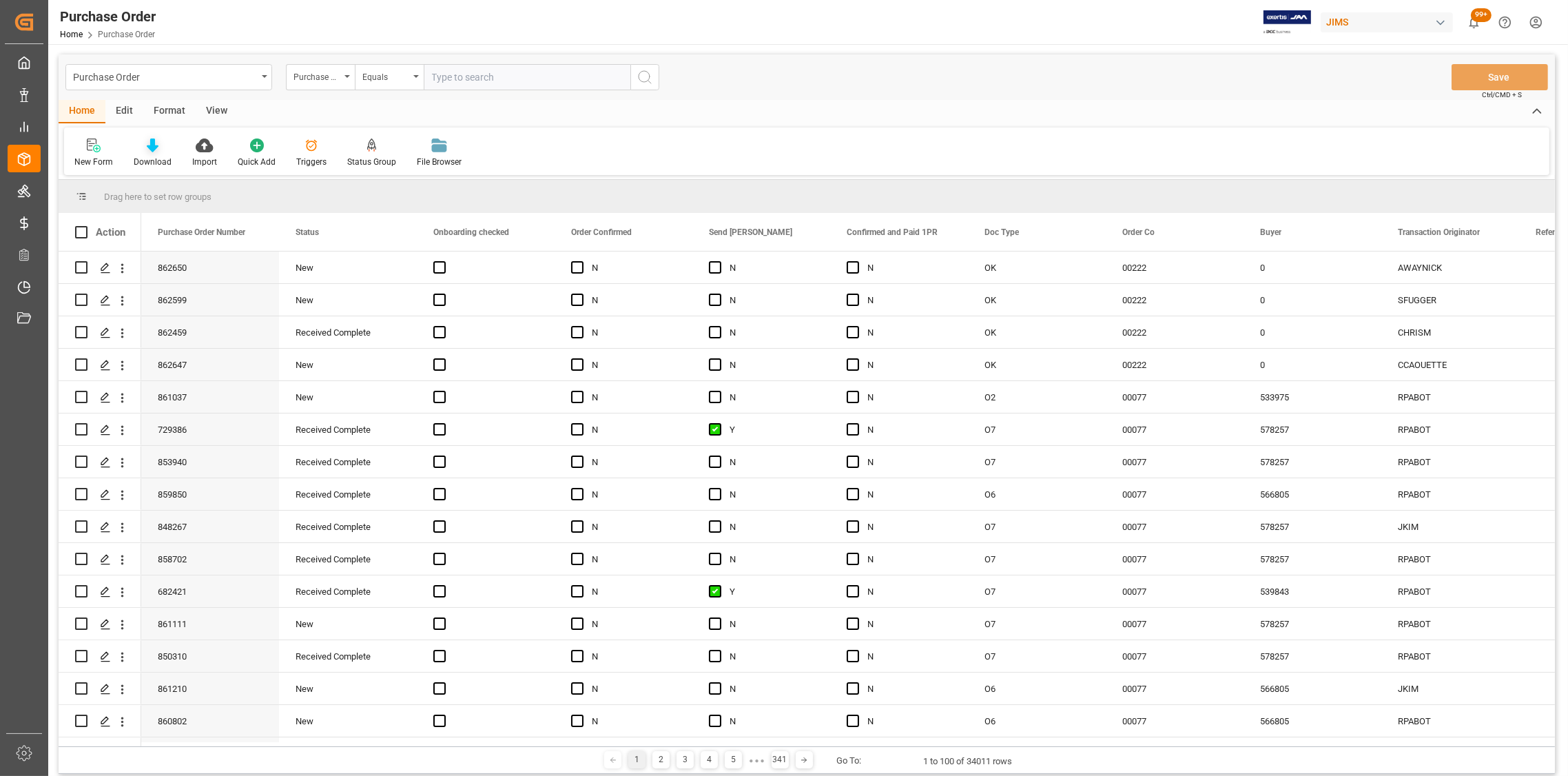
click at [147, 151] on icon at bounding box center [152, 145] width 11 height 14
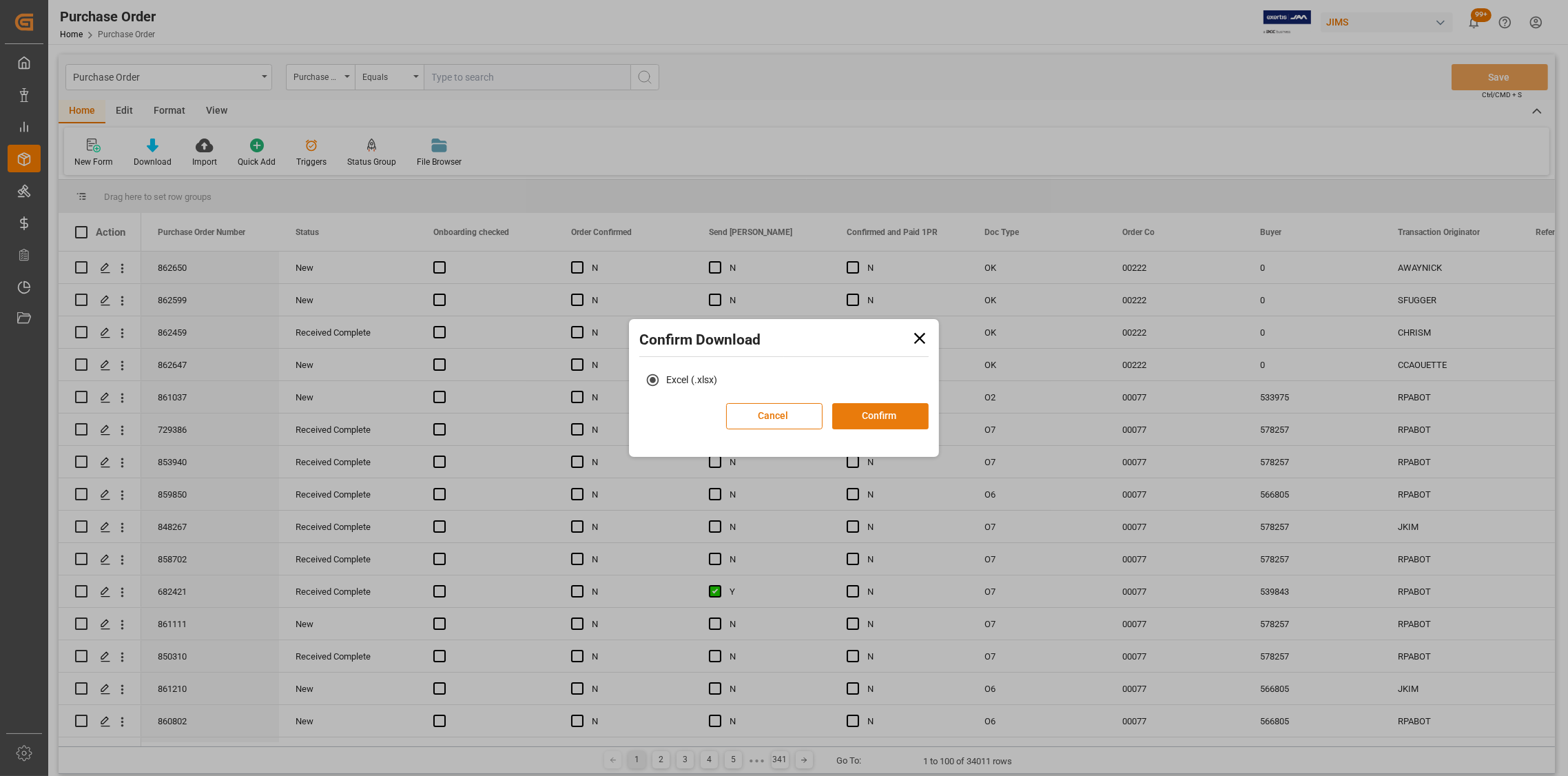
click at [884, 418] on button "Confirm" at bounding box center [880, 416] width 96 height 26
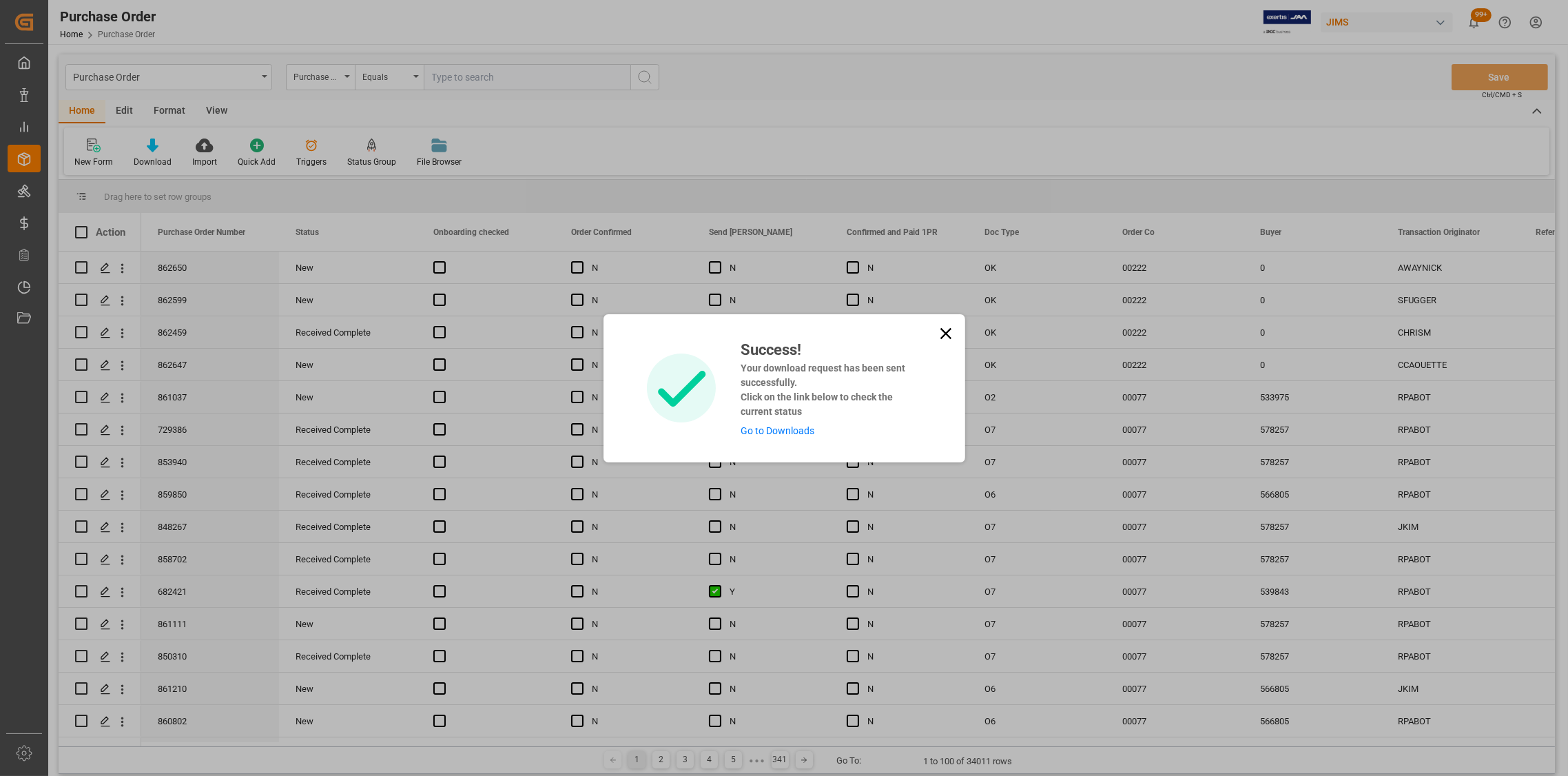
click at [783, 431] on link "Go to Downloads" at bounding box center [777, 431] width 74 height 11
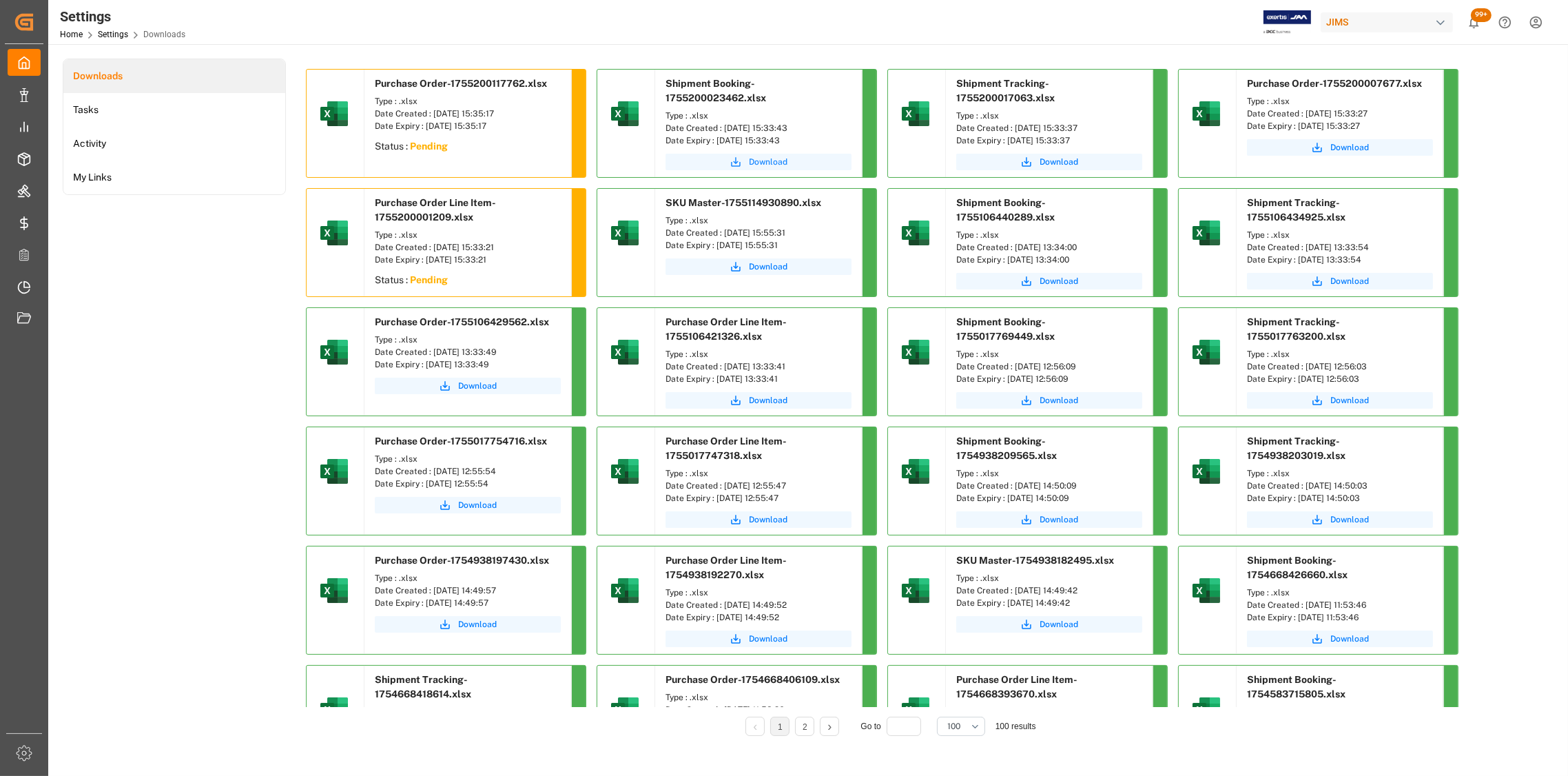
click at [765, 162] on span "Download" at bounding box center [768, 161] width 39 height 12
click at [1055, 157] on span "Download" at bounding box center [1059, 161] width 39 height 12
click at [1359, 151] on span "Download" at bounding box center [1349, 147] width 39 height 12
click at [88, 113] on li "Tasks" at bounding box center [174, 110] width 222 height 34
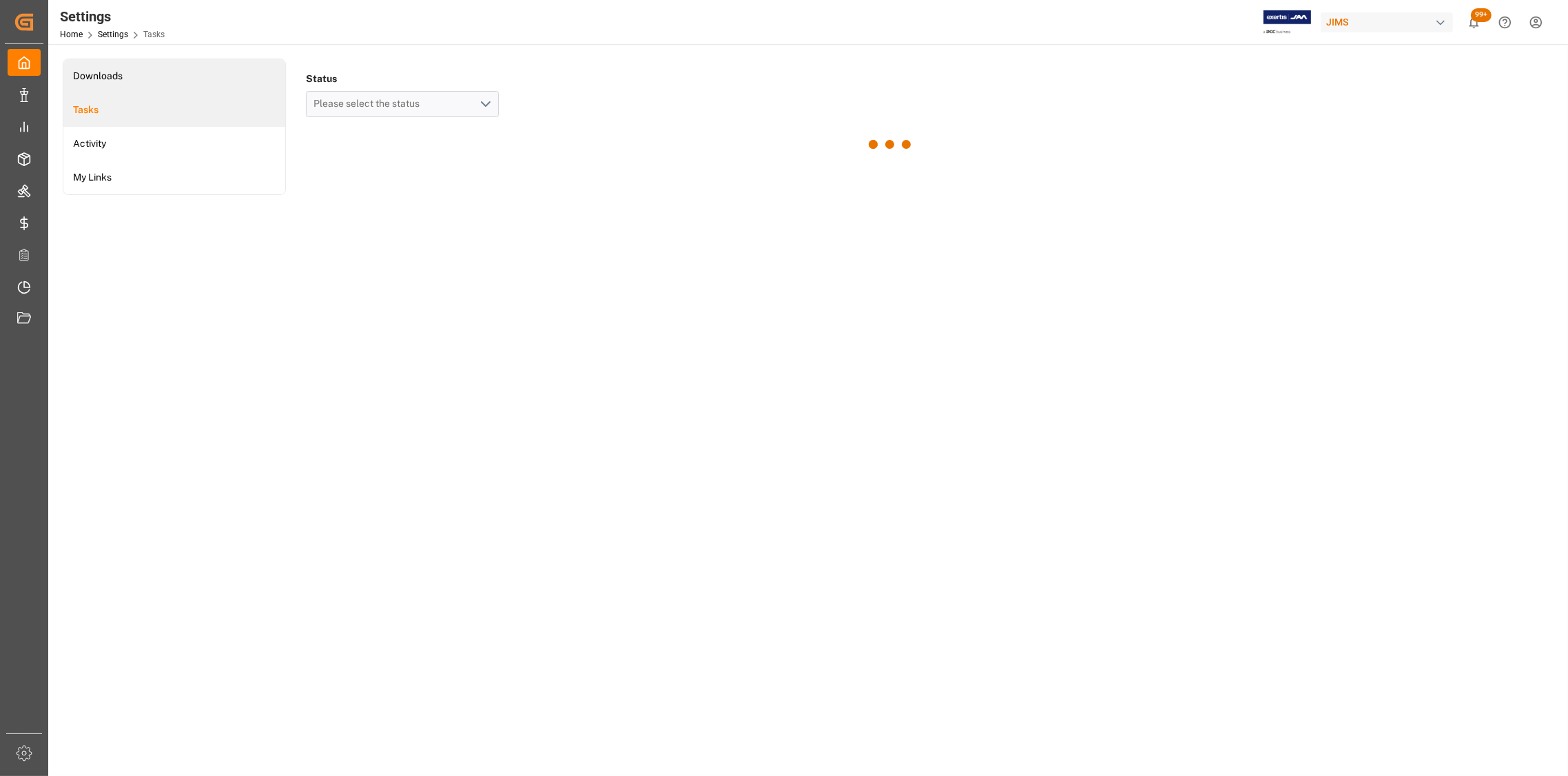
click at [99, 79] on li "Downloads" at bounding box center [174, 76] width 222 height 34
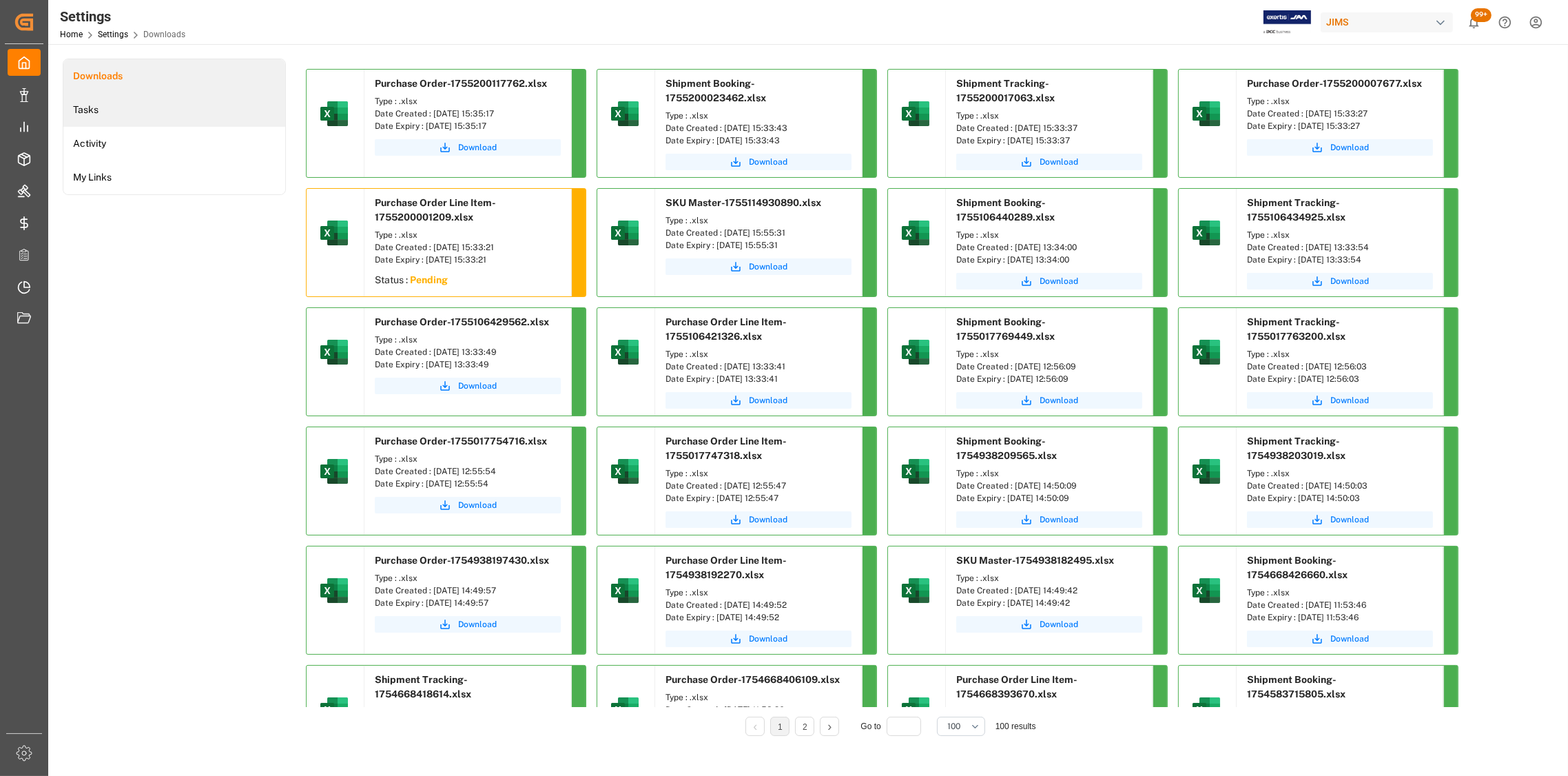
click at [107, 109] on li "Tasks" at bounding box center [174, 110] width 222 height 34
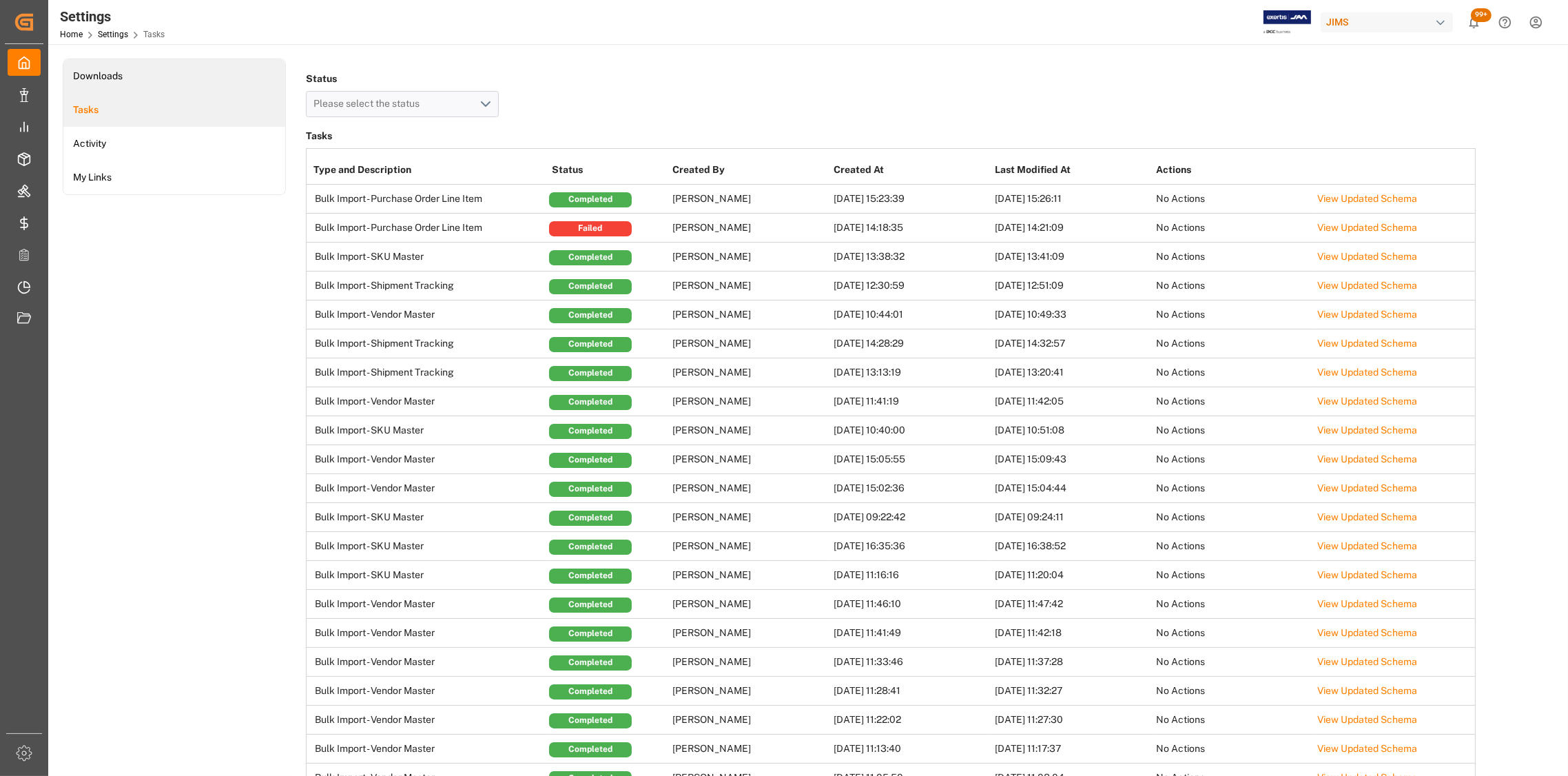
click at [96, 75] on li "Downloads" at bounding box center [174, 76] width 222 height 34
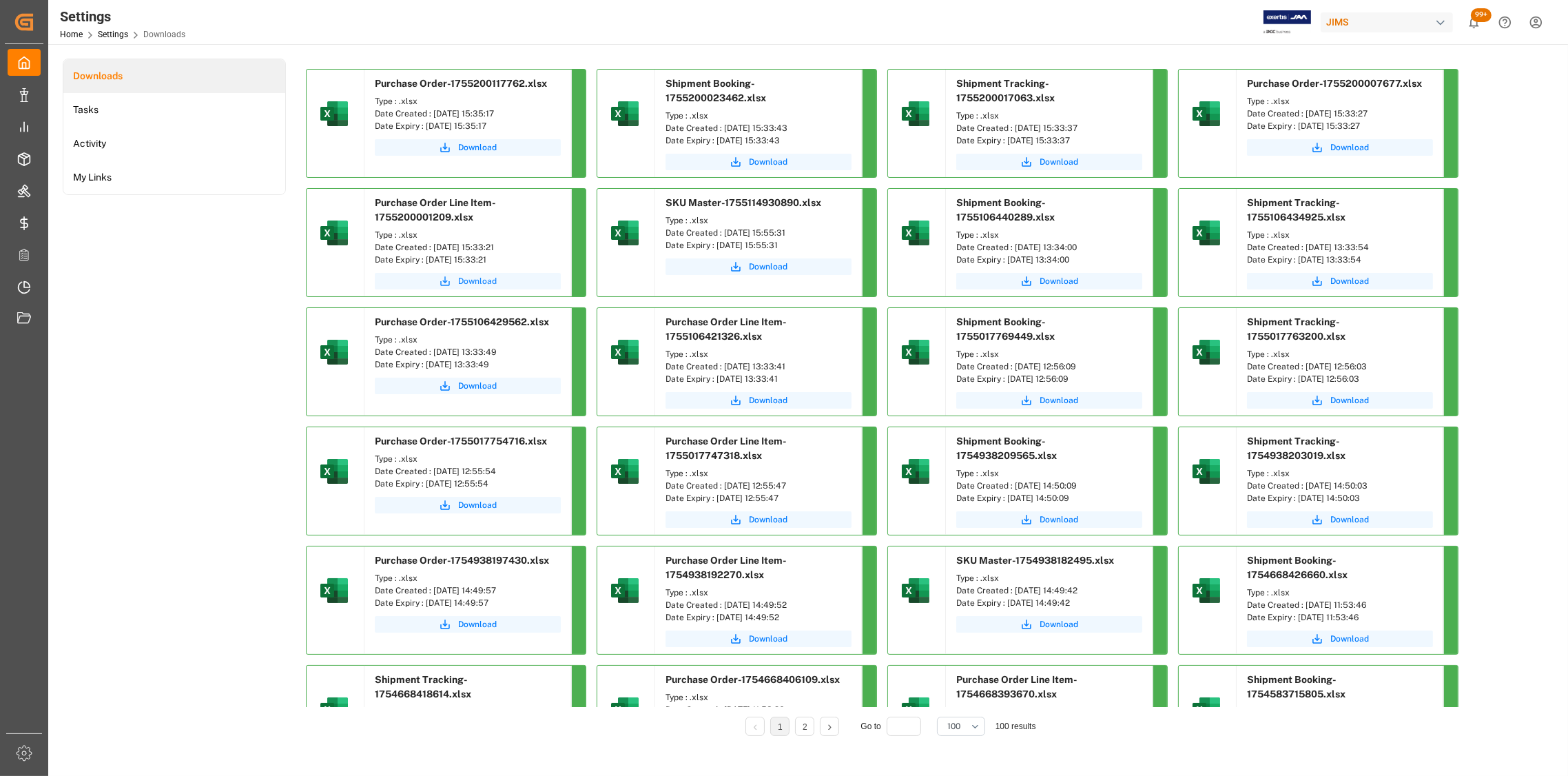
click at [475, 279] on span "Download" at bounding box center [478, 280] width 39 height 12
drag, startPoint x: 812, startPoint y: 127, endPoint x: 722, endPoint y: 130, distance: 90.0
click at [722, 130] on div "Date Created : [DATE] 15:33:43" at bounding box center [759, 128] width 186 height 12
copy div "[DATE] 15:33:43"
drag, startPoint x: 1093, startPoint y: 134, endPoint x: 1012, endPoint y: 126, distance: 81.4
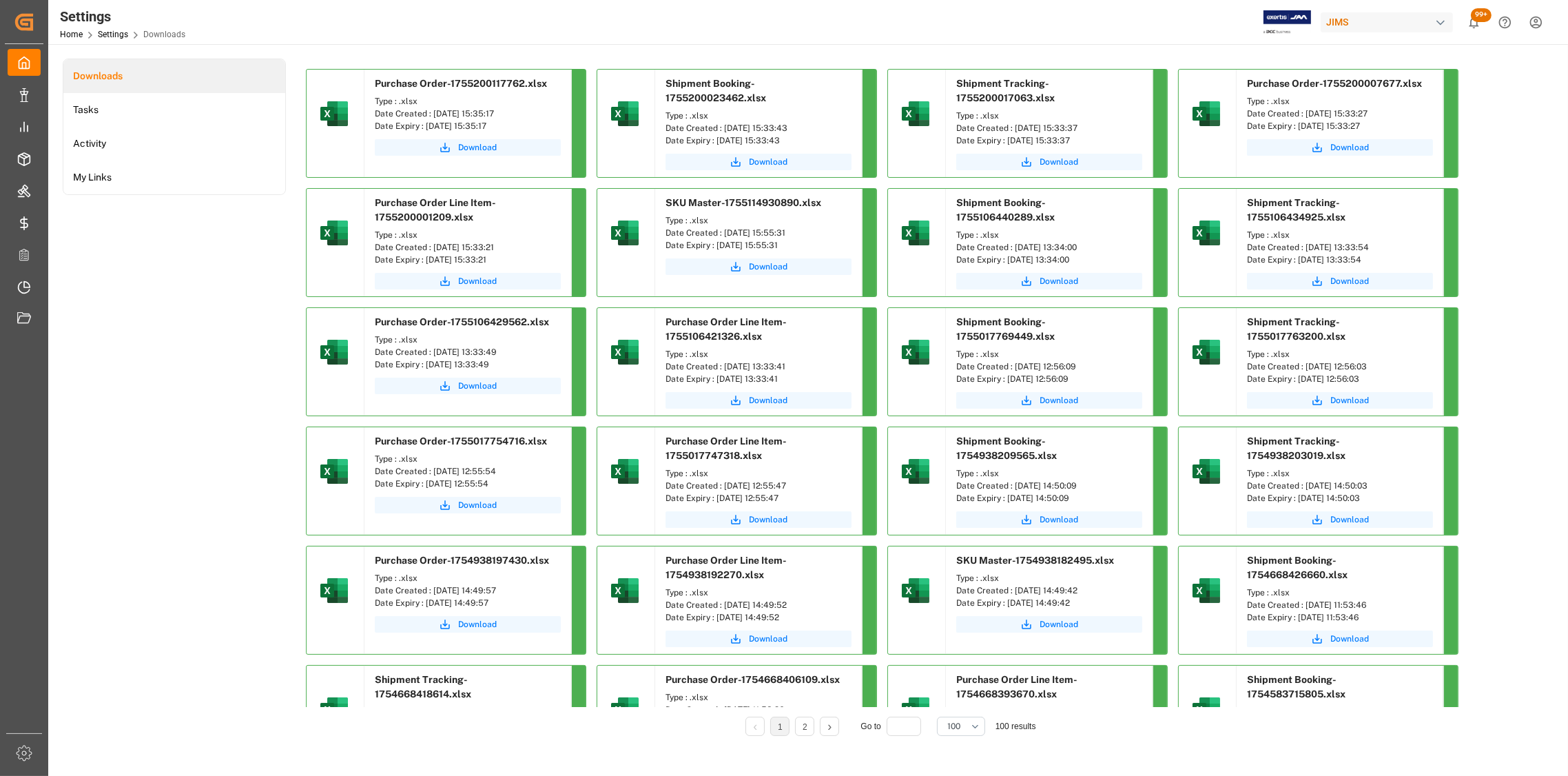
click at [1012, 126] on div "Type : .xlsx Date Created : [DATE] 15:33:37 Date Expiry : [DATE] 15:33:37" at bounding box center [1049, 128] width 207 height 44
drag, startPoint x: 1012, startPoint y: 126, endPoint x: 1102, endPoint y: 125, distance: 90.0
click at [1098, 125] on div "Date Created : [DATE] 15:33:37" at bounding box center [1049, 128] width 186 height 12
click at [1101, 126] on div "Date Created : [DATE] 15:33:37" at bounding box center [1049, 128] width 186 height 12
drag, startPoint x: 1097, startPoint y: 126, endPoint x: 1012, endPoint y: 131, distance: 85.1
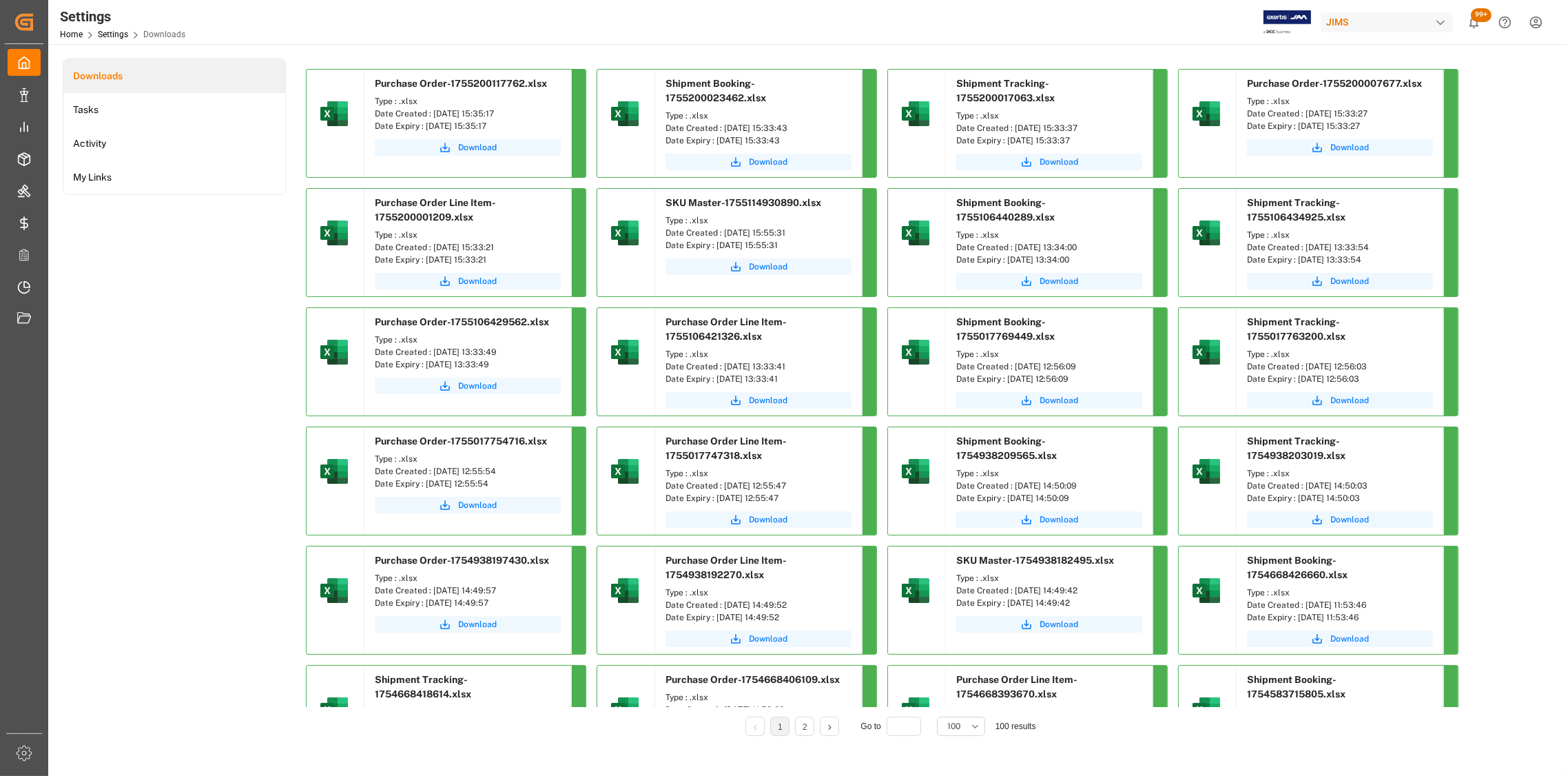
click at [1012, 131] on div "Date Created : [DATE] 15:33:37" at bounding box center [1049, 128] width 186 height 12
copy div "[DATE] 15:33:37"
drag, startPoint x: 1378, startPoint y: 112, endPoint x: 1305, endPoint y: 113, distance: 73.0
click at [1305, 113] on div "Date Created : [DATE] 15:33:27" at bounding box center [1340, 113] width 186 height 12
copy div "[DATE] 15:33:27"
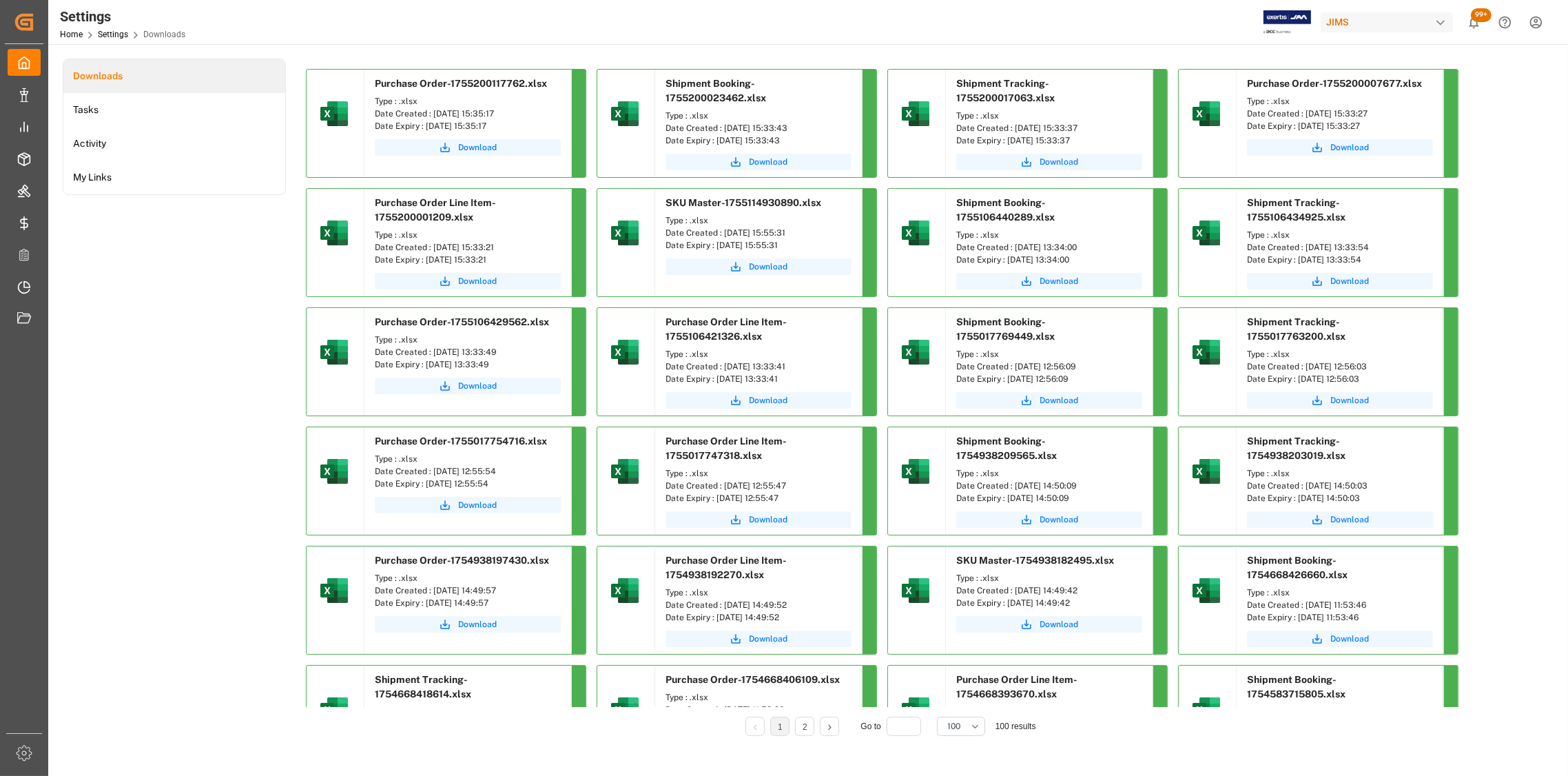
drag, startPoint x: 515, startPoint y: 246, endPoint x: 431, endPoint y: 242, distance: 84.1
click at [431, 242] on div "Date Created : [DATE] 15:33:21" at bounding box center [468, 247] width 186 height 12
copy div "[DATE] 15:33:21"
click at [475, 281] on span "Download" at bounding box center [478, 280] width 39 height 12
